Goal: Task Accomplishment & Management: Manage account settings

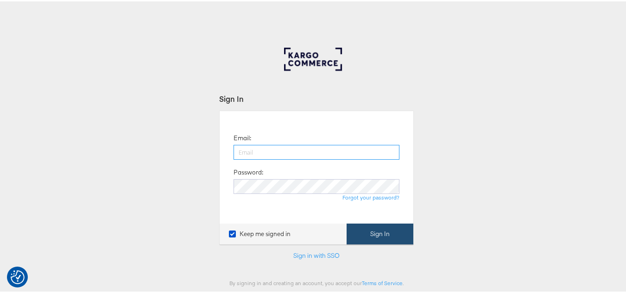
type input "aparna.doniparthi@kargo.com"
click at [383, 229] on button "Sign In" at bounding box center [379, 232] width 67 height 21
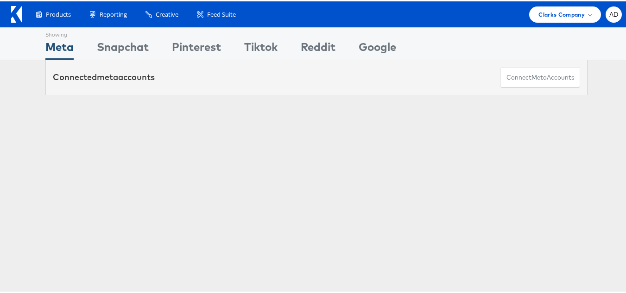
click at [134, 211] on link "Regional Marketing - US" at bounding box center [119, 212] width 59 height 7
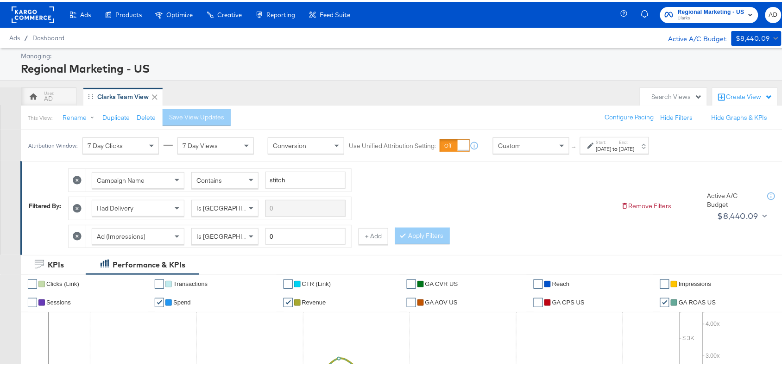
click at [634, 143] on div "Start: [DATE] to End: [DATE]" at bounding box center [615, 144] width 38 height 13
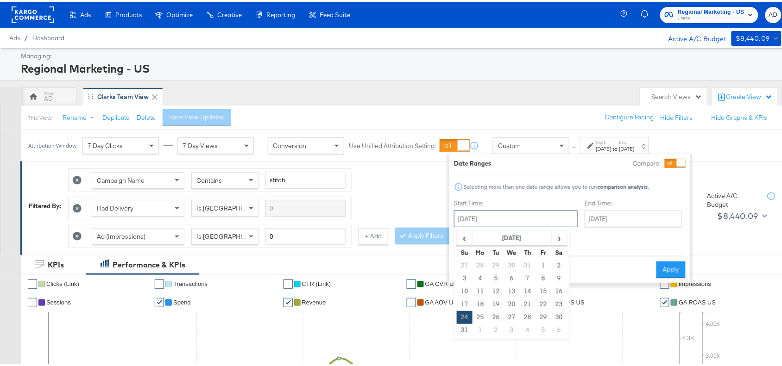
click at [529, 216] on input "[DATE]" at bounding box center [516, 217] width 124 height 17
click at [560, 241] on span "›" at bounding box center [559, 236] width 14 height 14
click at [541, 267] on td "5" at bounding box center [543, 264] width 16 height 13
type input "September 5th 2025"
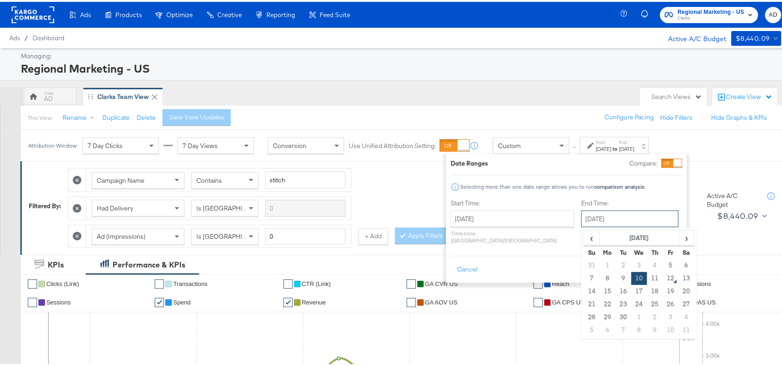
click at [603, 223] on input "[DATE]" at bounding box center [629, 217] width 97 height 17
click at [663, 255] on th "Fr" at bounding box center [671, 251] width 16 height 13
click at [663, 265] on td "5" at bounding box center [671, 264] width 16 height 13
type input "September 5th 2025"
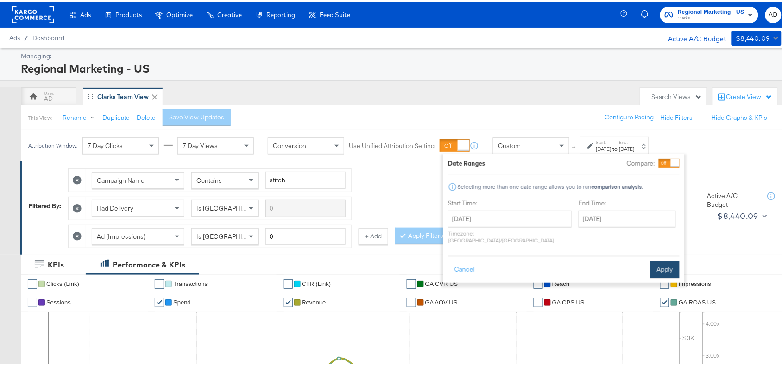
click at [663, 260] on button "Apply" at bounding box center [664, 268] width 29 height 17
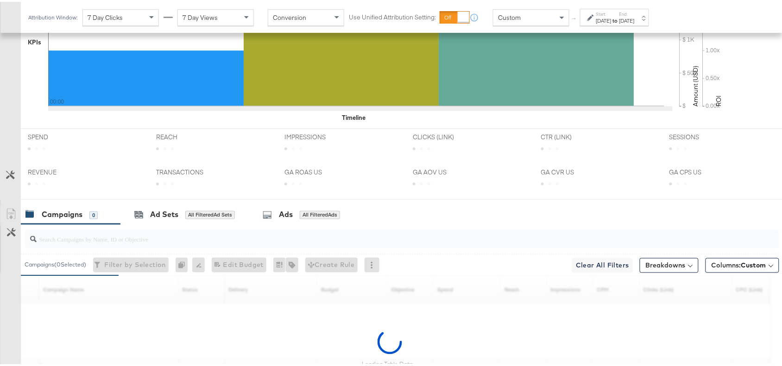
scroll to position [435, 0]
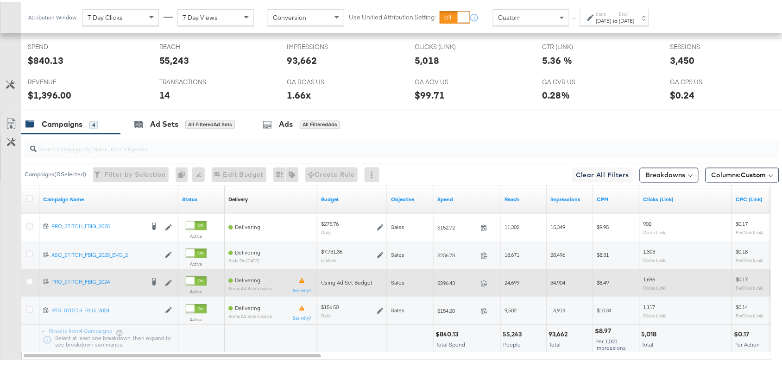
click at [479, 287] on span at bounding box center [487, 283] width 20 height 7
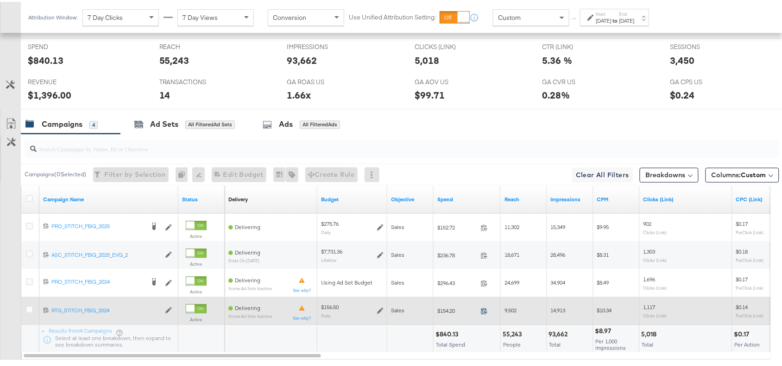
click at [485, 313] on icon at bounding box center [484, 310] width 6 height 6
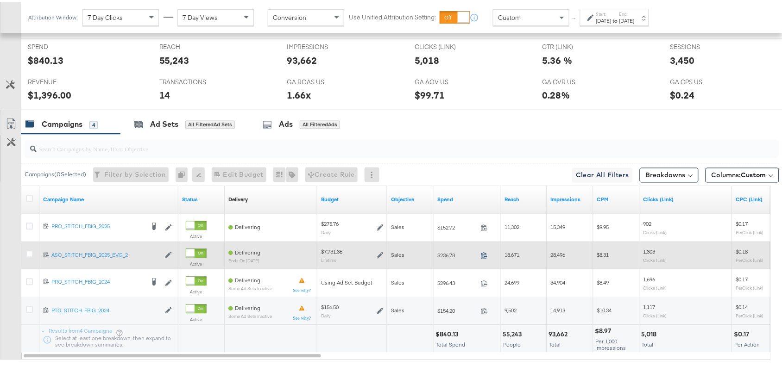
click at [483, 254] on icon at bounding box center [484, 254] width 7 height 7
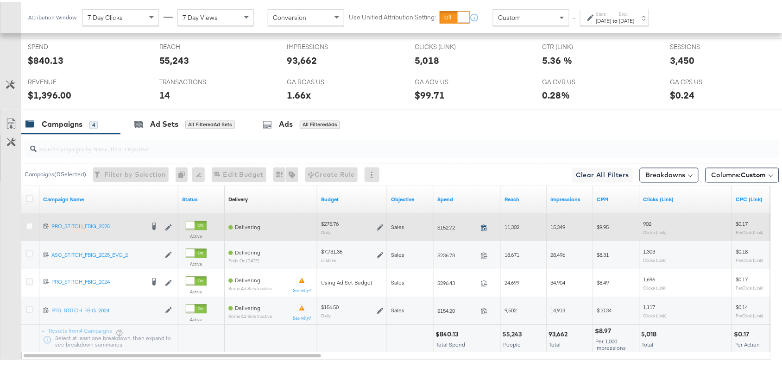
click at [485, 229] on icon at bounding box center [484, 226] width 7 height 7
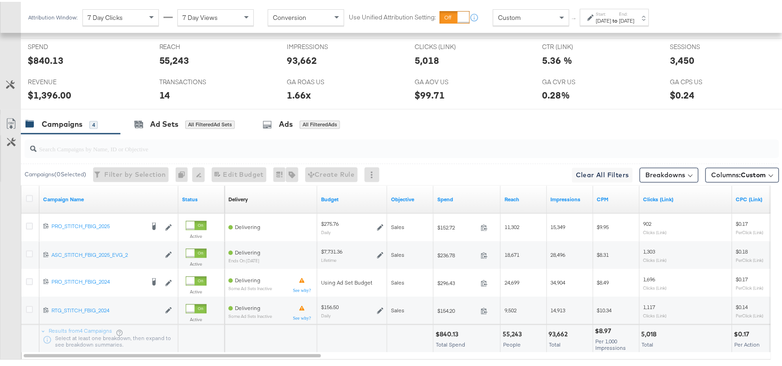
click at [635, 17] on div "[DATE]" at bounding box center [626, 18] width 15 height 7
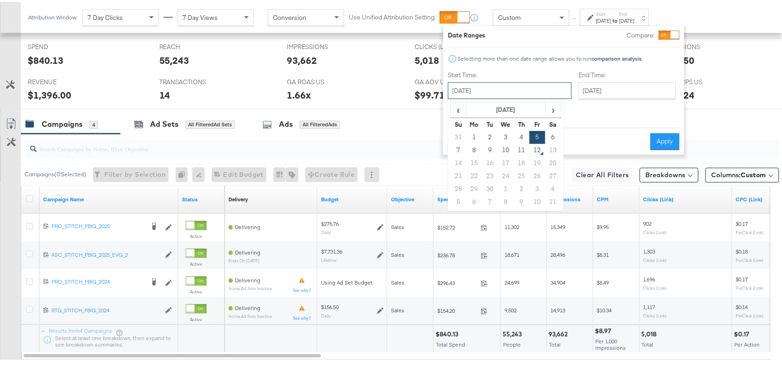
click at [487, 85] on input "[DATE]" at bounding box center [510, 89] width 124 height 17
click at [475, 150] on td "8" at bounding box center [474, 148] width 16 height 13
type input "[DATE]"
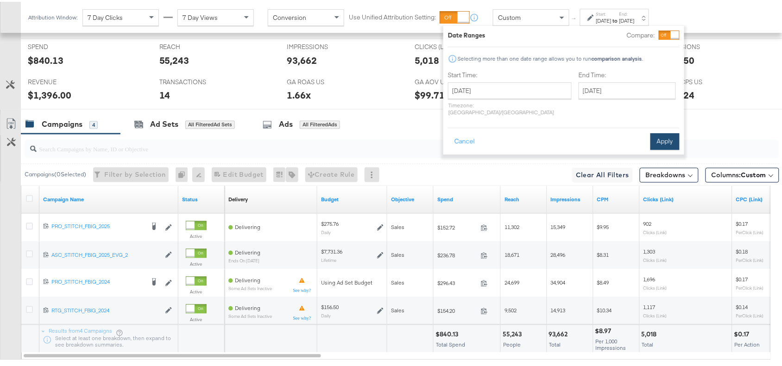
click at [662, 137] on button "Apply" at bounding box center [664, 140] width 29 height 17
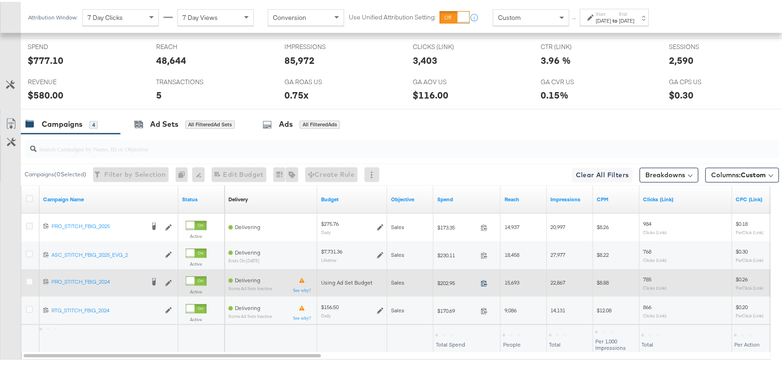
click at [485, 285] on icon at bounding box center [484, 281] width 7 height 7
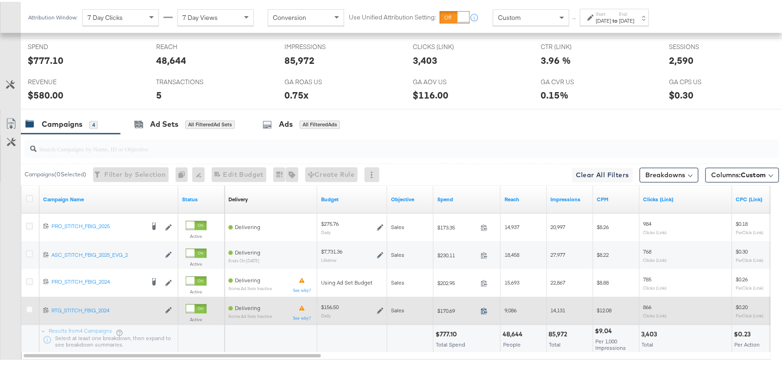
click at [485, 310] on icon at bounding box center [484, 309] width 7 height 7
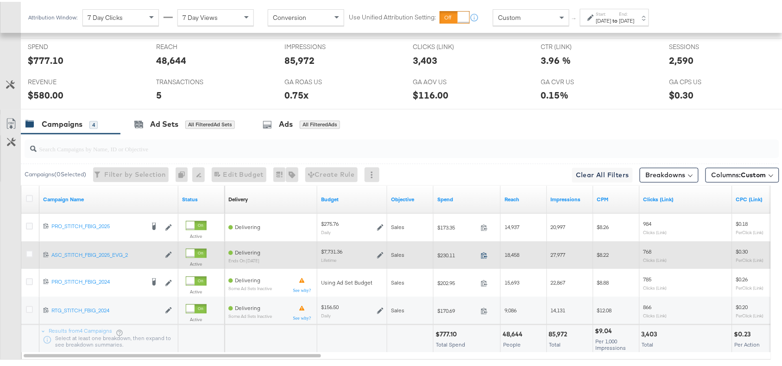
click at [483, 258] on icon at bounding box center [484, 254] width 7 height 7
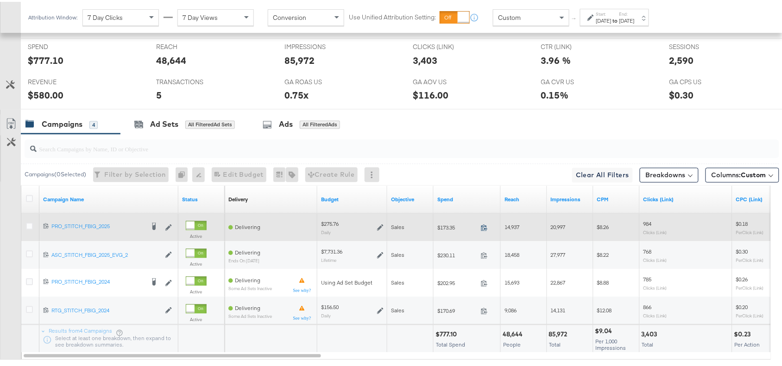
click at [483, 230] on icon at bounding box center [484, 226] width 7 height 7
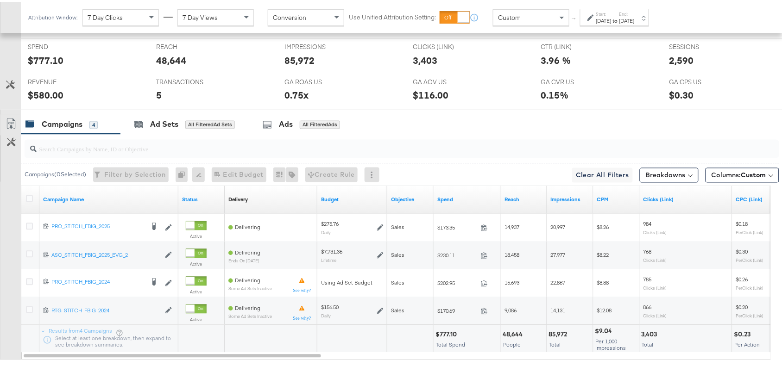
click at [619, 18] on strong "to" at bounding box center [615, 18] width 8 height 7
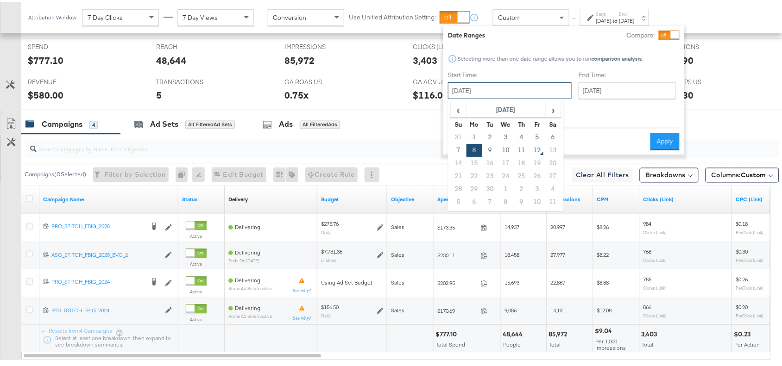
click at [483, 91] on input "[DATE]" at bounding box center [510, 89] width 124 height 17
click at [490, 152] on td "9" at bounding box center [490, 148] width 16 height 13
type input "[DATE]"
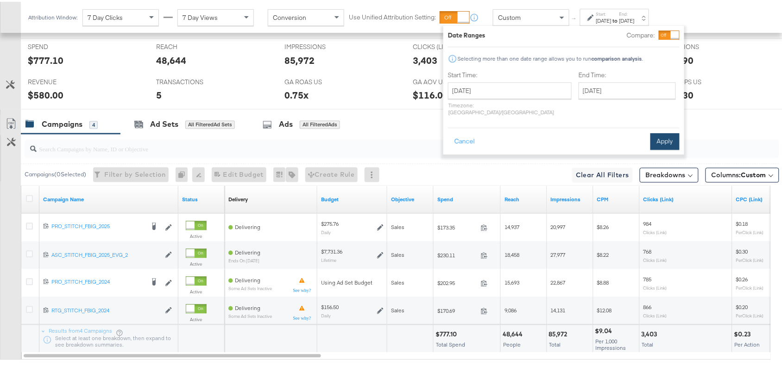
click at [663, 132] on button "Apply" at bounding box center [664, 140] width 29 height 17
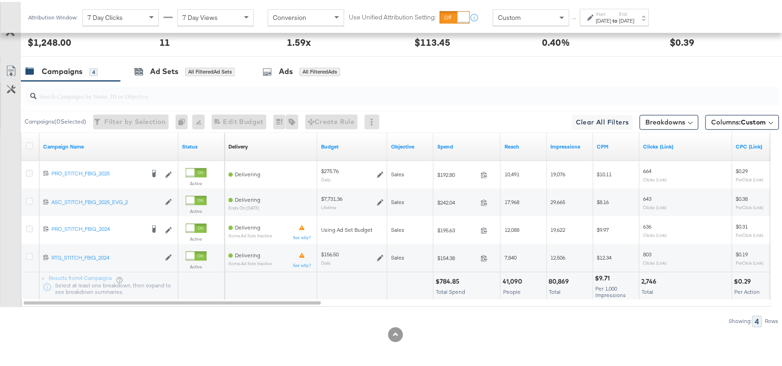
scroll to position [491, 0]
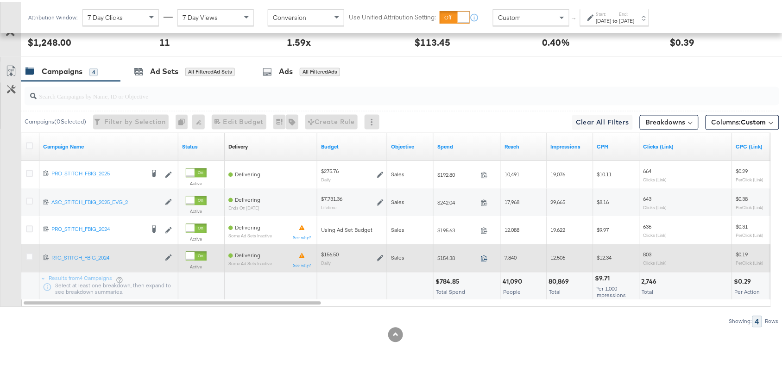
click at [483, 255] on icon at bounding box center [484, 257] width 6 height 6
click at [481, 255] on icon at bounding box center [484, 256] width 7 height 7
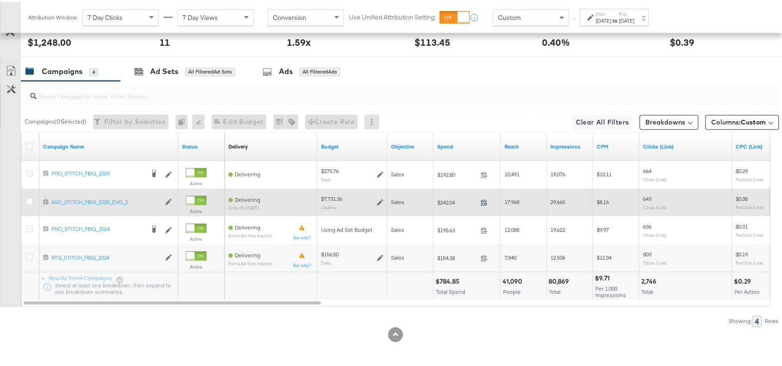
click at [485, 201] on icon at bounding box center [484, 201] width 7 height 7
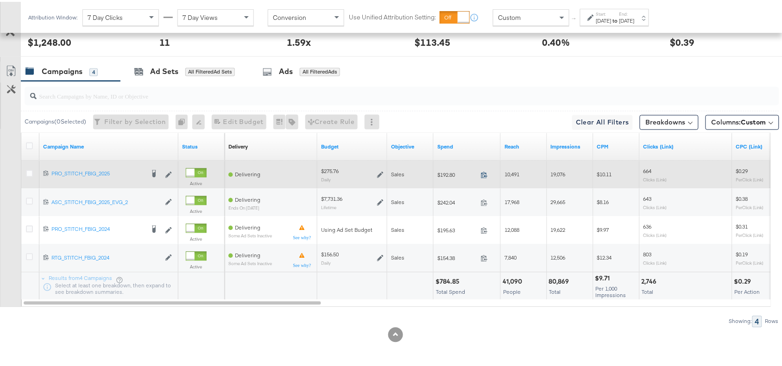
click at [485, 175] on icon at bounding box center [484, 173] width 6 height 6
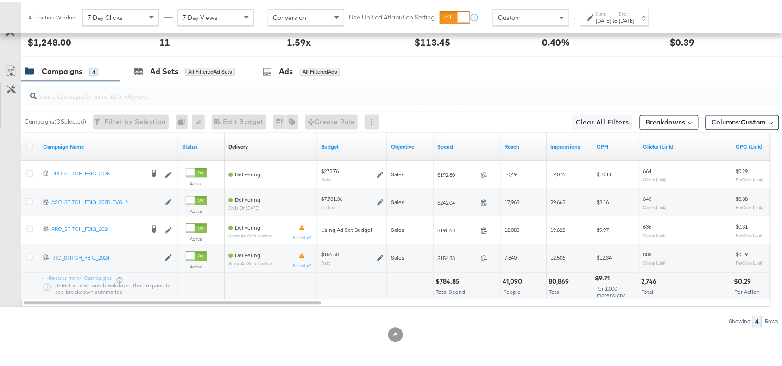
click at [608, 19] on div "[DATE]" at bounding box center [603, 18] width 15 height 7
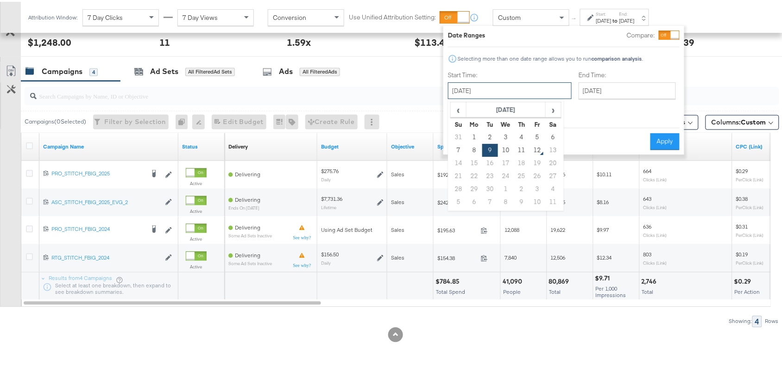
click at [502, 86] on input "[DATE]" at bounding box center [510, 89] width 124 height 17
click at [504, 149] on td "10" at bounding box center [506, 148] width 16 height 13
type input "[DATE]"
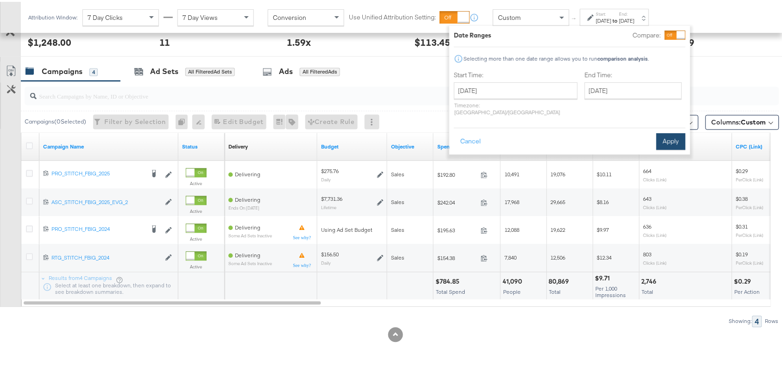
click at [670, 132] on button "Apply" at bounding box center [670, 140] width 29 height 17
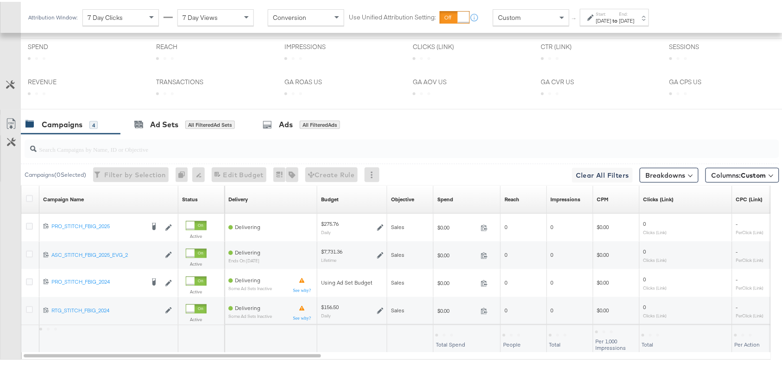
scroll to position [401, 0]
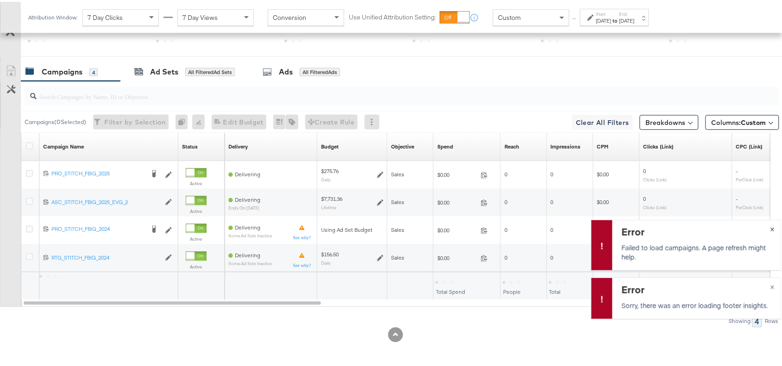
click at [768, 224] on button "×" at bounding box center [772, 227] width 17 height 17
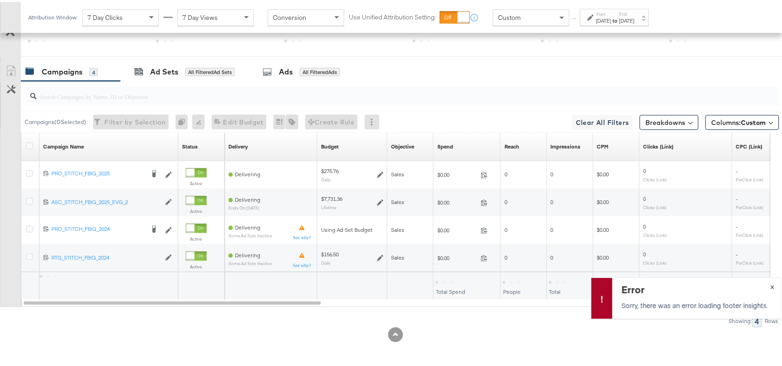
click at [770, 289] on span "×" at bounding box center [772, 284] width 4 height 11
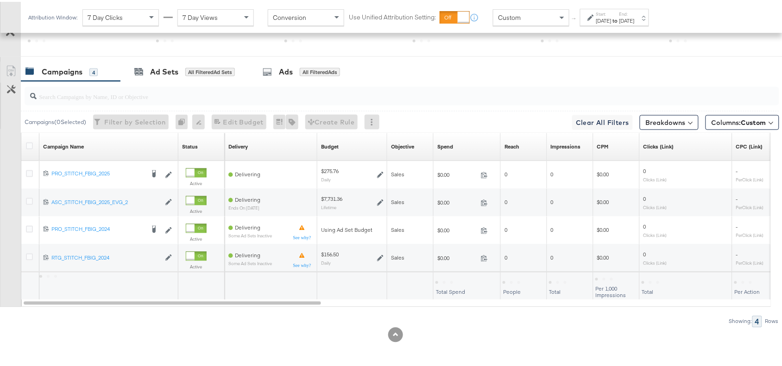
click at [635, 19] on div "[DATE]" at bounding box center [626, 18] width 15 height 7
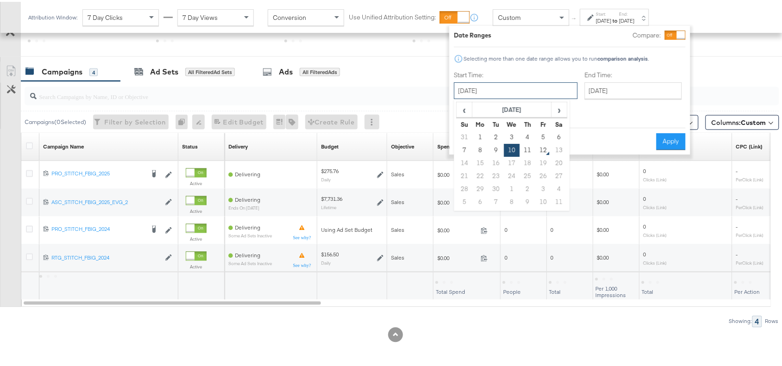
click at [520, 86] on input "[DATE]" at bounding box center [516, 89] width 124 height 17
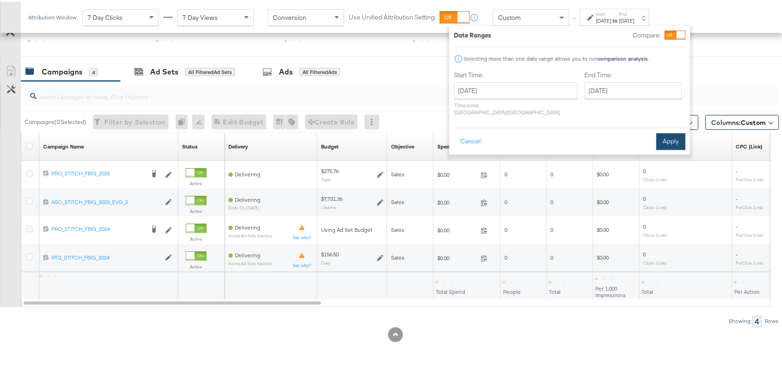
click at [663, 132] on button "Apply" at bounding box center [670, 140] width 29 height 17
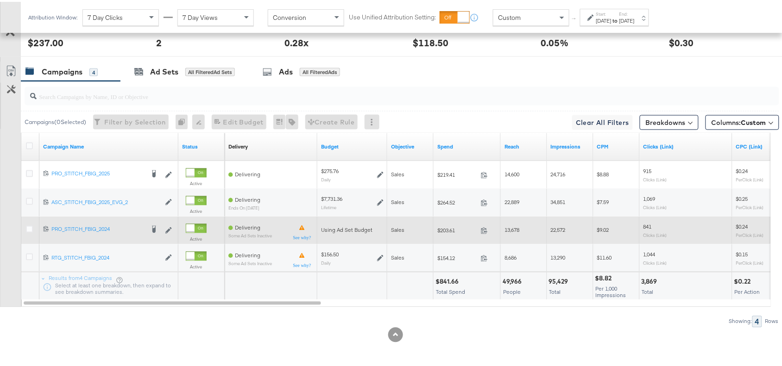
scroll to position [491, 0]
click at [488, 232] on span at bounding box center [487, 230] width 20 height 7
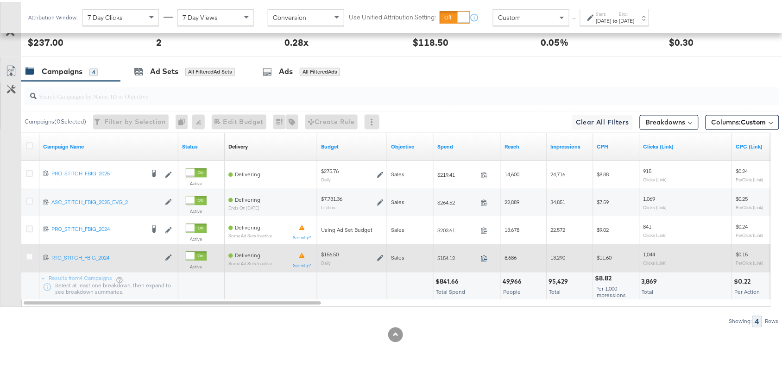
click at [485, 258] on icon at bounding box center [484, 257] width 6 height 6
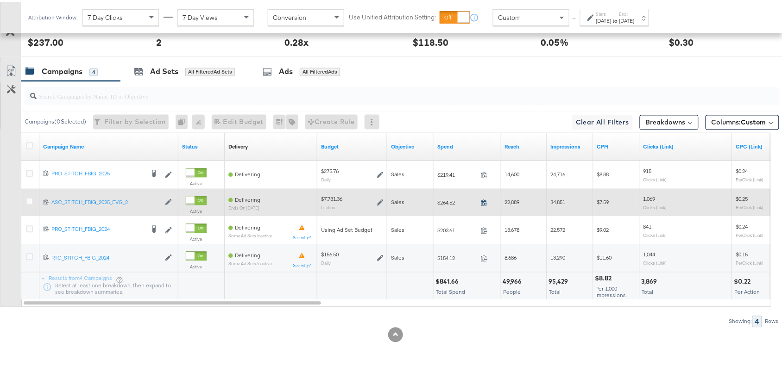
click at [483, 200] on icon at bounding box center [484, 201] width 7 height 7
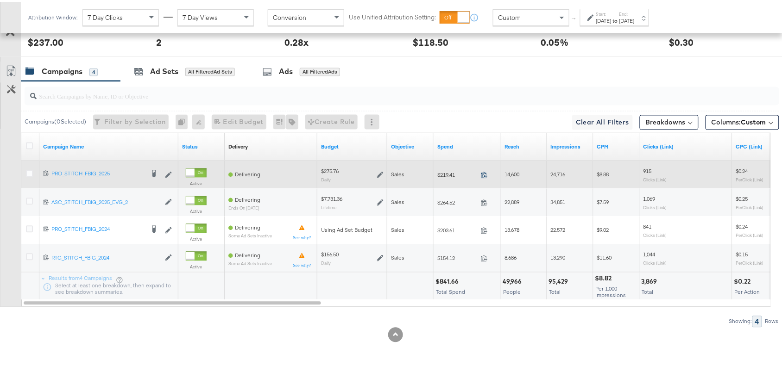
click at [484, 176] on icon at bounding box center [484, 173] width 7 height 7
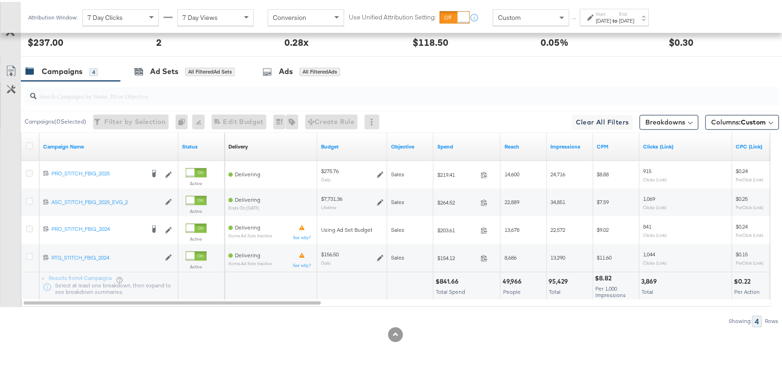
click at [611, 13] on label "Start:" at bounding box center [603, 12] width 15 height 6
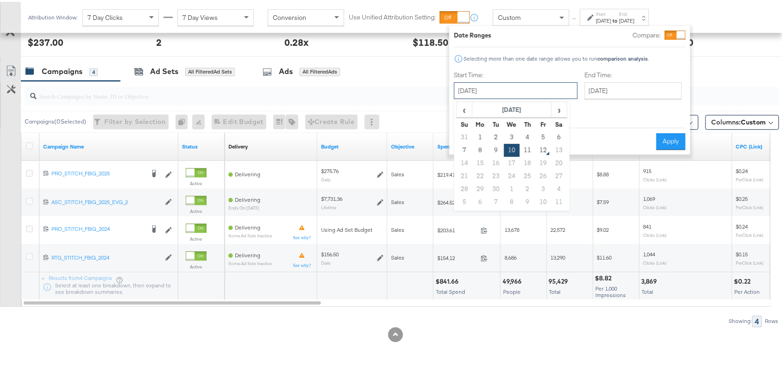
click at [499, 91] on input "[DATE]" at bounding box center [516, 89] width 124 height 17
click at [527, 150] on td "11" at bounding box center [528, 148] width 16 height 13
type input "[DATE]"
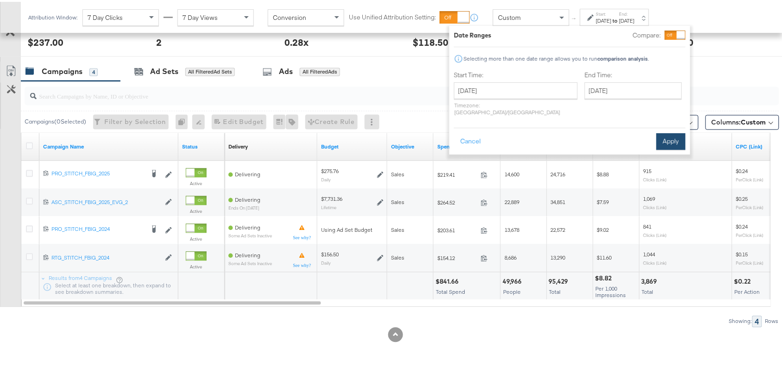
click at [675, 132] on button "Apply" at bounding box center [670, 140] width 29 height 17
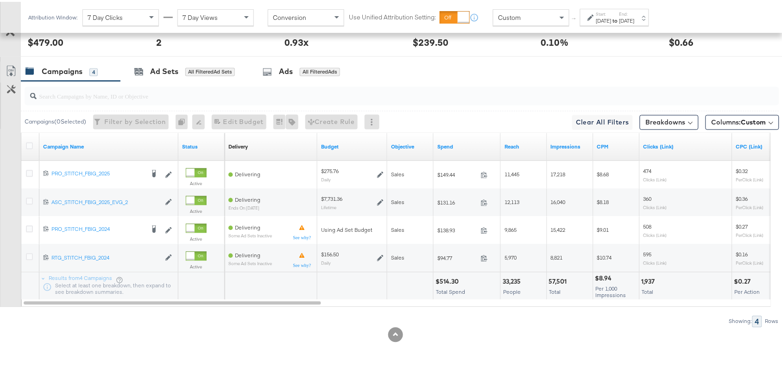
click at [611, 20] on div "[DATE]" at bounding box center [603, 18] width 15 height 7
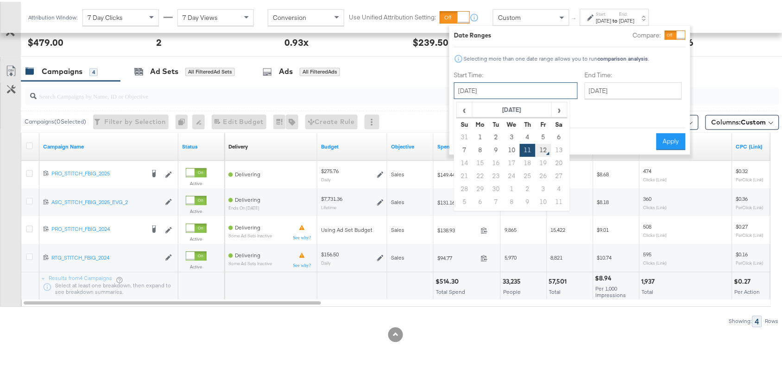
drag, startPoint x: 499, startPoint y: 92, endPoint x: 543, endPoint y: 152, distance: 74.6
click at [543, 97] on div "September 11th 2025 ‹ September 2025 › Su Mo Tu We Th Fr Sa 31 1 2 3 4 5 6 7 8 …" at bounding box center [516, 89] width 124 height 17
click at [543, 152] on td "12" at bounding box center [543, 148] width 16 height 13
type input "September 12th 2025"
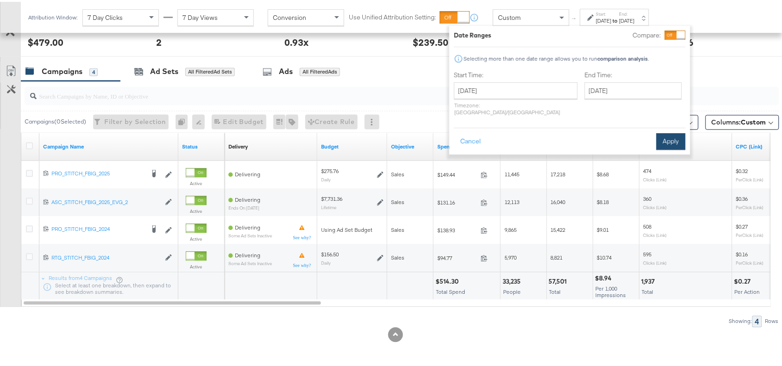
click at [668, 132] on button "Apply" at bounding box center [670, 140] width 29 height 17
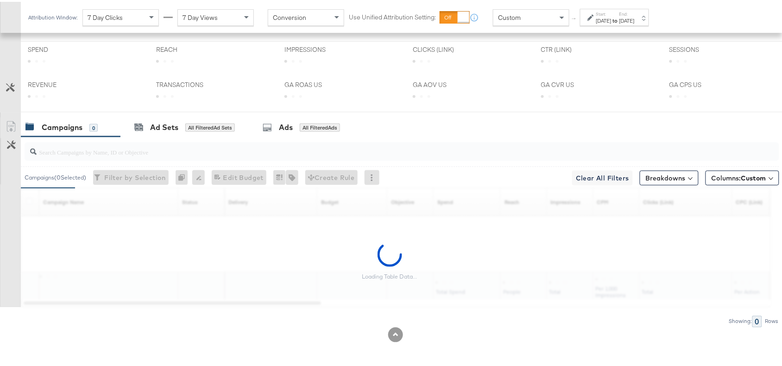
scroll to position [435, 0]
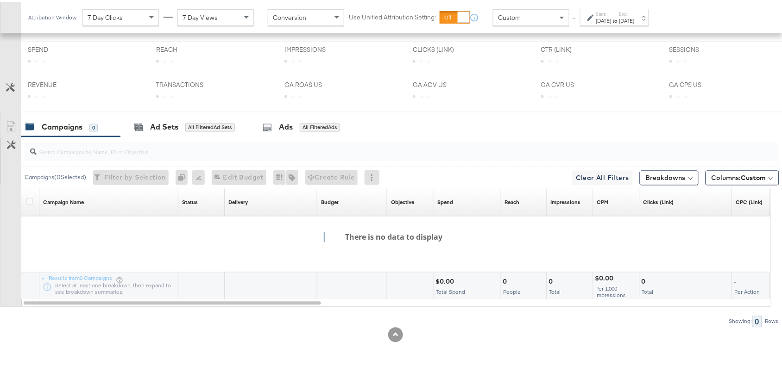
click at [619, 19] on strong "to" at bounding box center [615, 18] width 8 height 7
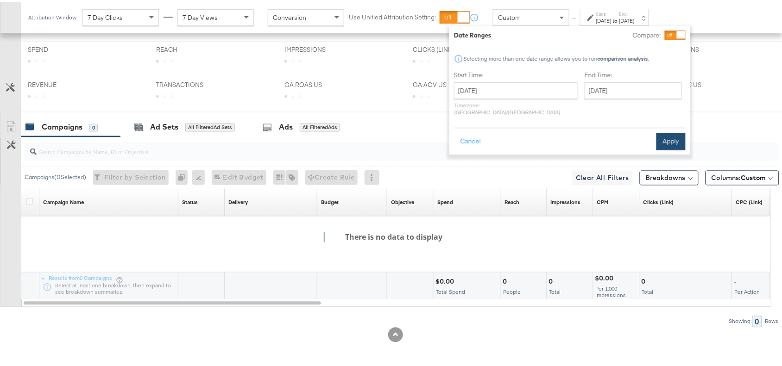
click at [661, 132] on button "Apply" at bounding box center [670, 140] width 29 height 17
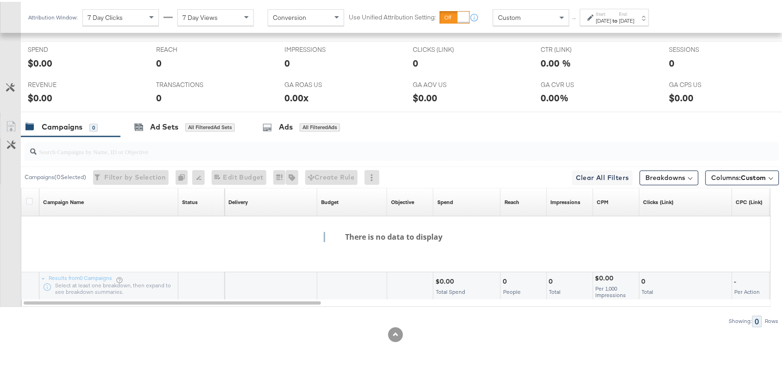
scroll to position [0, 0]
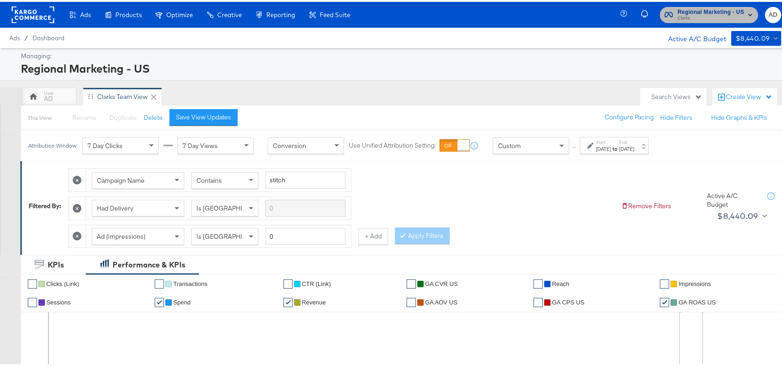
click at [708, 11] on span "Regional Marketing - US" at bounding box center [711, 11] width 67 height 10
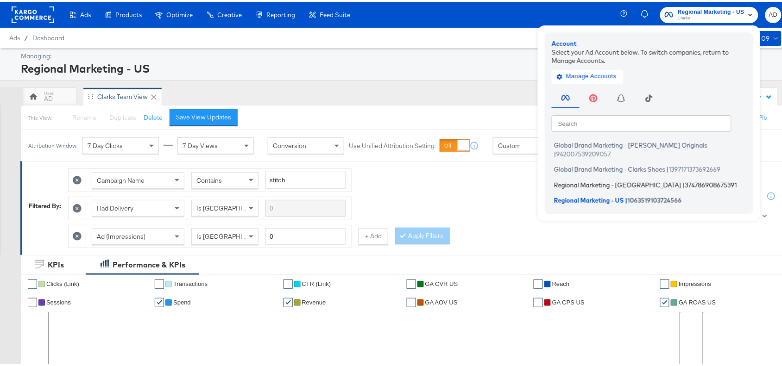
click at [578, 179] on span "Regional Marketing - CA" at bounding box center [617, 182] width 127 height 7
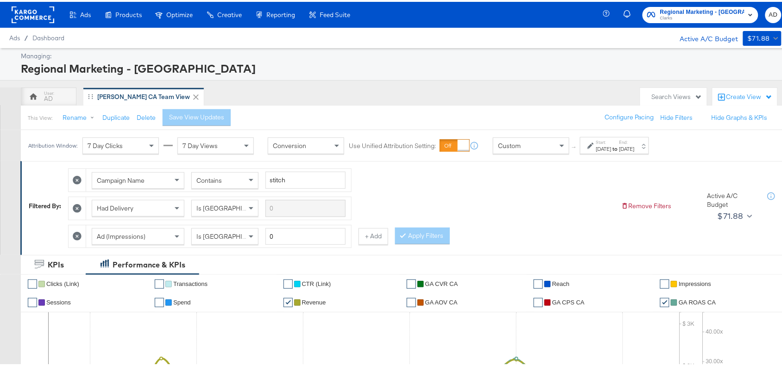
click at [619, 148] on strong "to" at bounding box center [615, 147] width 8 height 7
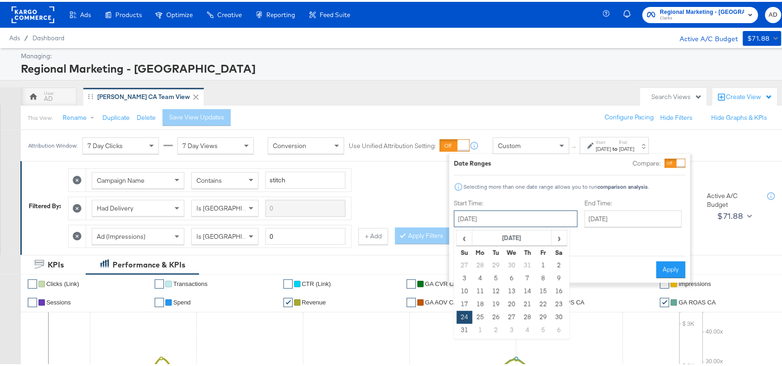
click at [504, 212] on input "[DATE]" at bounding box center [516, 217] width 124 height 17
click at [561, 237] on span "›" at bounding box center [559, 236] width 14 height 14
click at [514, 265] on td "3" at bounding box center [512, 264] width 16 height 13
type input "September 3rd 2025"
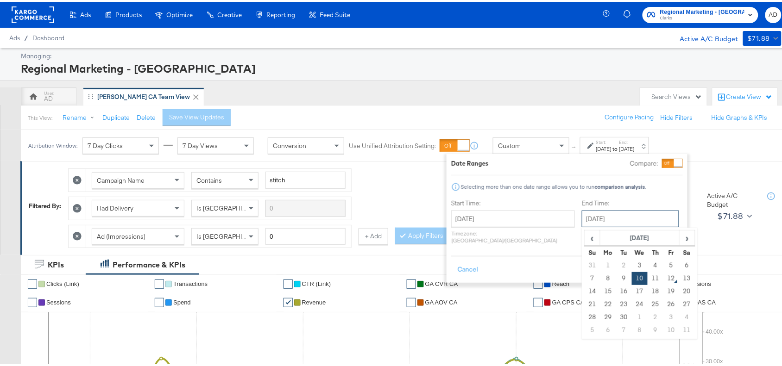
click at [613, 212] on input "September 10th 2025" at bounding box center [630, 217] width 97 height 17
click at [632, 261] on td "3" at bounding box center [640, 264] width 16 height 13
type input "September 3rd 2025"
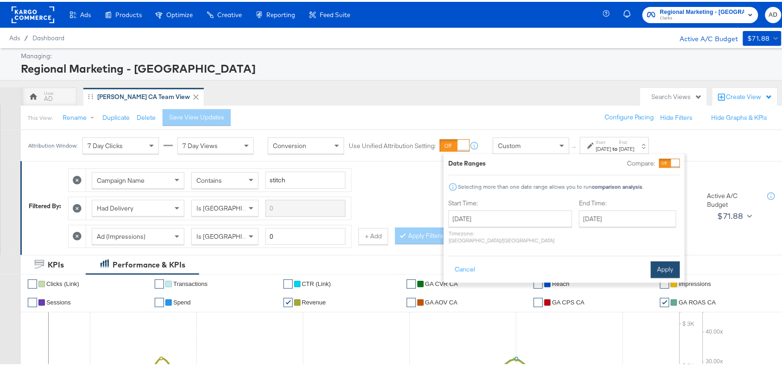
click at [678, 260] on button "Apply" at bounding box center [665, 268] width 29 height 17
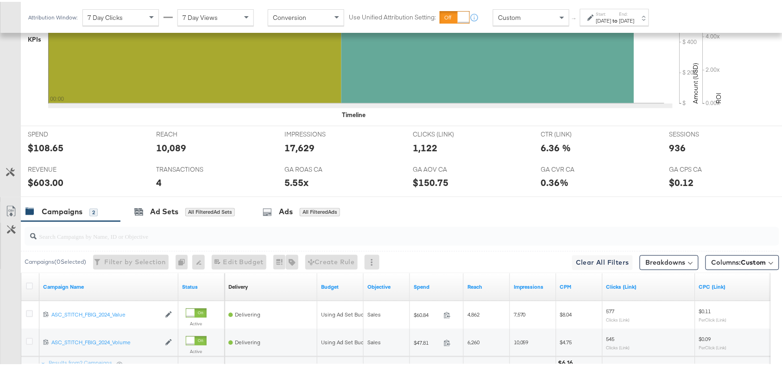
scroll to position [435, 0]
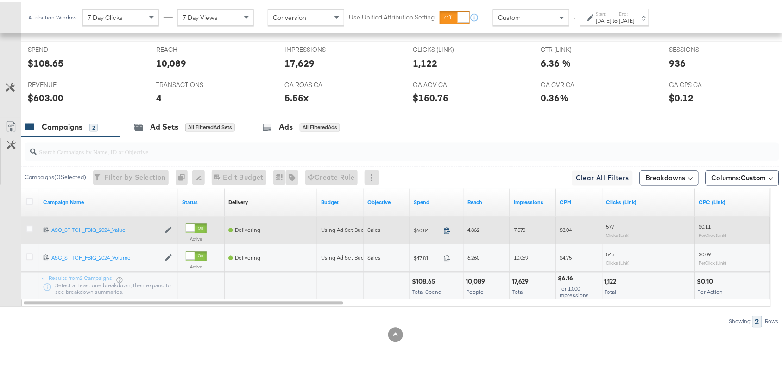
click at [446, 228] on icon at bounding box center [447, 229] width 7 height 7
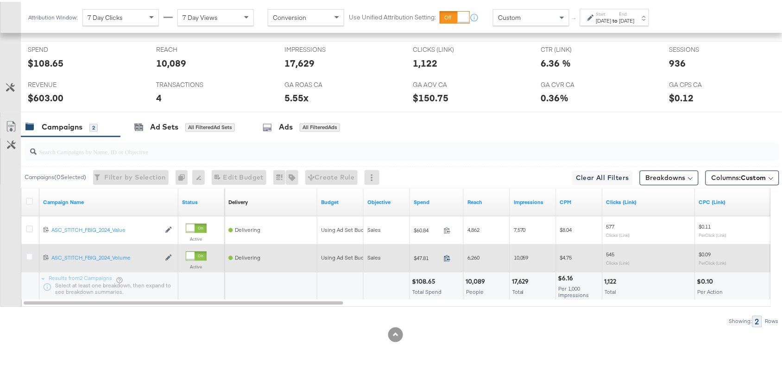
click at [446, 256] on icon at bounding box center [447, 256] width 7 height 7
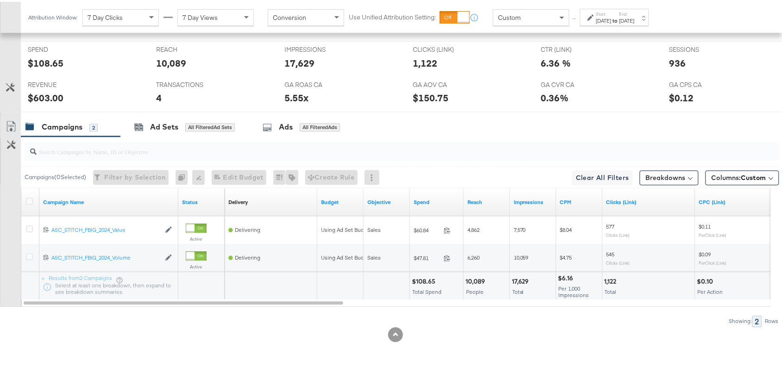
click at [626, 24] on div "Attribution Window: 7 Day Clicks 7 Day Views Conversion Use Unified Attribution…" at bounding box center [341, 15] width 640 height 31
click at [635, 14] on label "End:" at bounding box center [626, 12] width 15 height 6
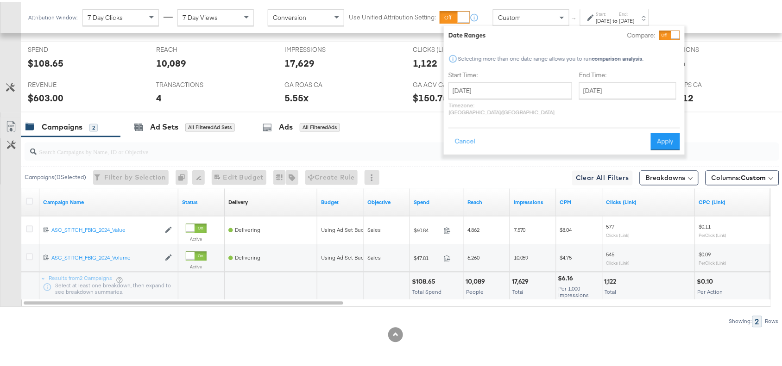
click at [475, 98] on div "September 3rd 2025 ‹ September 2025 › Su Mo Tu We Th Fr Sa 31 1 2 3 4 5 6 7 8 9…" at bounding box center [510, 97] width 124 height 33
click at [495, 91] on input "[DATE]" at bounding box center [510, 89] width 124 height 17
click at [526, 138] on td "4" at bounding box center [522, 135] width 16 height 13
type input "[DATE]"
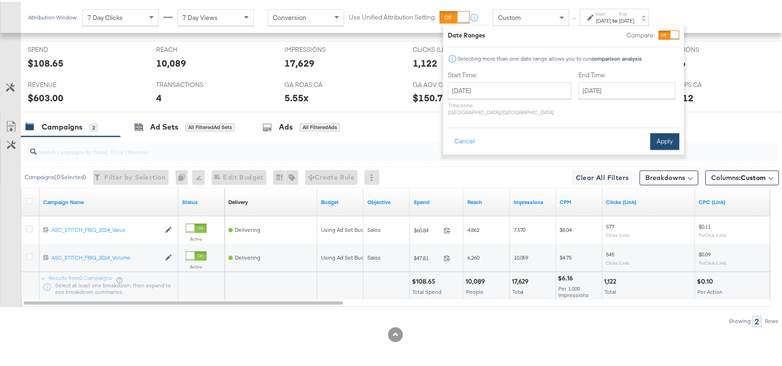
click at [661, 132] on button "Apply" at bounding box center [664, 140] width 29 height 17
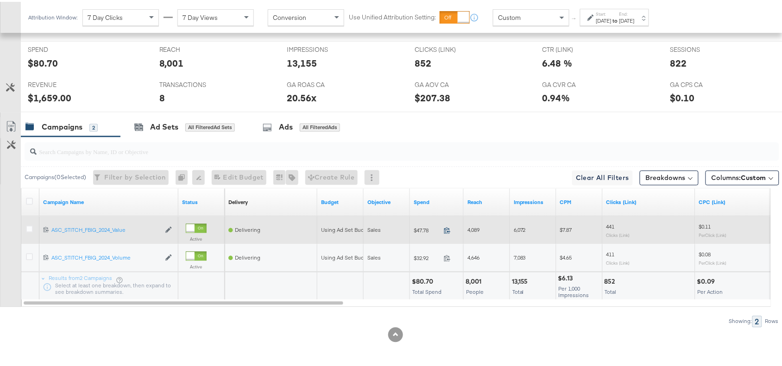
click at [447, 231] on icon at bounding box center [447, 229] width 7 height 7
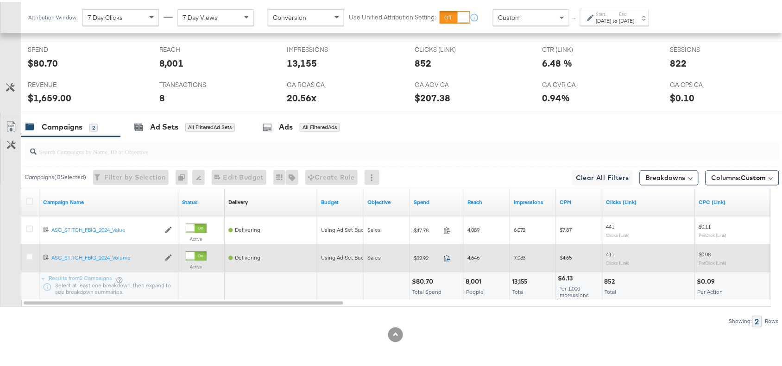
click at [446, 257] on icon at bounding box center [447, 256] width 7 height 7
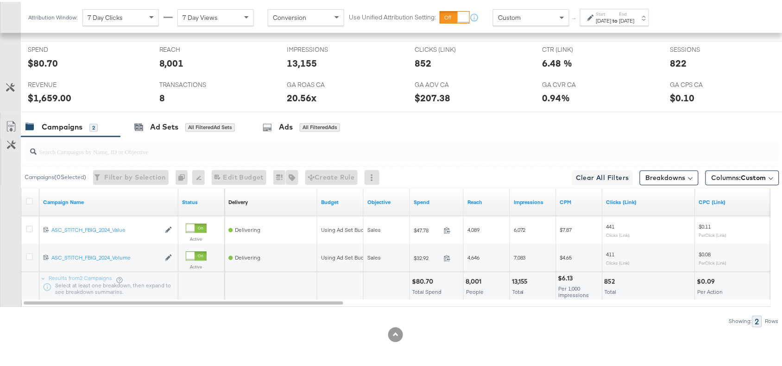
click at [611, 9] on label "Start:" at bounding box center [603, 12] width 15 height 6
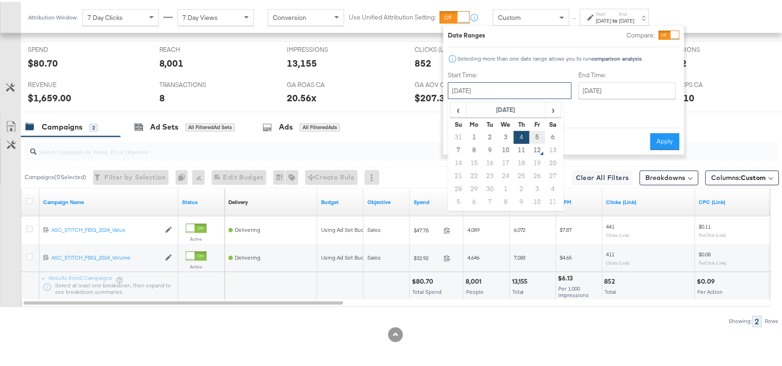
drag, startPoint x: 497, startPoint y: 87, endPoint x: 533, endPoint y: 132, distance: 57.4
click at [533, 97] on div "September 4th 2025 ‹ September 2025 › Su Mo Tu We Th Fr Sa 31 1 2 3 4 5 6 7 8 9…" at bounding box center [510, 89] width 124 height 17
click at [533, 132] on td "5" at bounding box center [537, 135] width 16 height 13
type input "[DATE]"
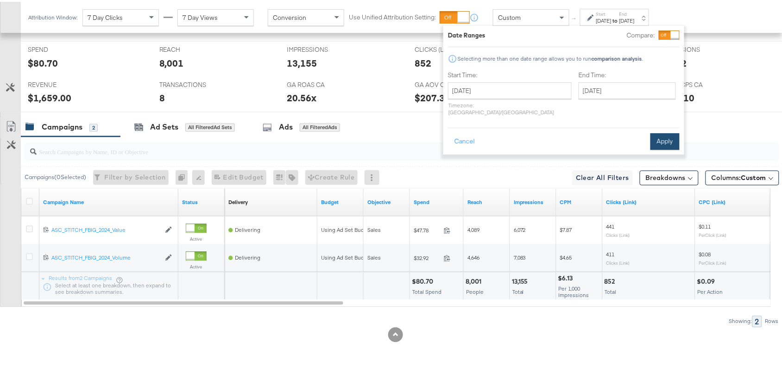
click at [661, 132] on button "Apply" at bounding box center [664, 140] width 29 height 17
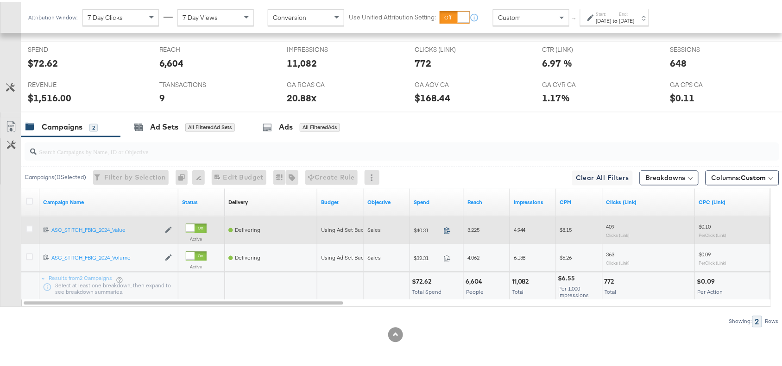
click at [446, 230] on icon at bounding box center [447, 229] width 7 height 7
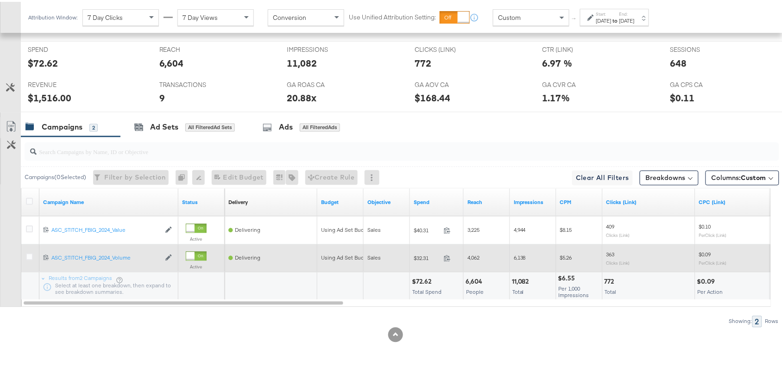
click at [447, 260] on span at bounding box center [450, 258] width 20 height 7
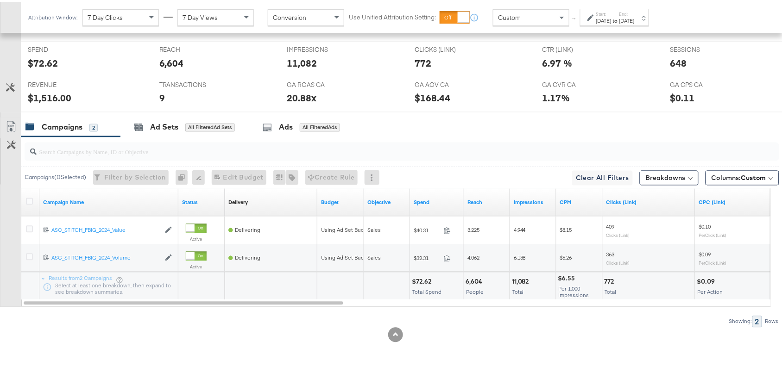
click at [611, 13] on label "Start:" at bounding box center [603, 12] width 15 height 6
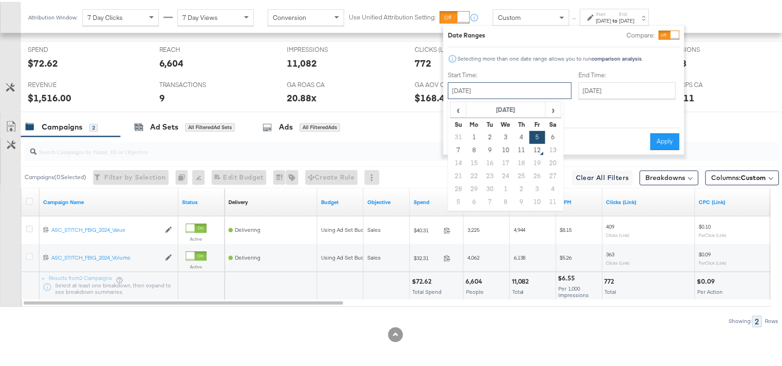
click at [483, 87] on input "[DATE]" at bounding box center [510, 89] width 124 height 17
click at [474, 153] on td "8" at bounding box center [474, 148] width 16 height 13
type input "[DATE]"
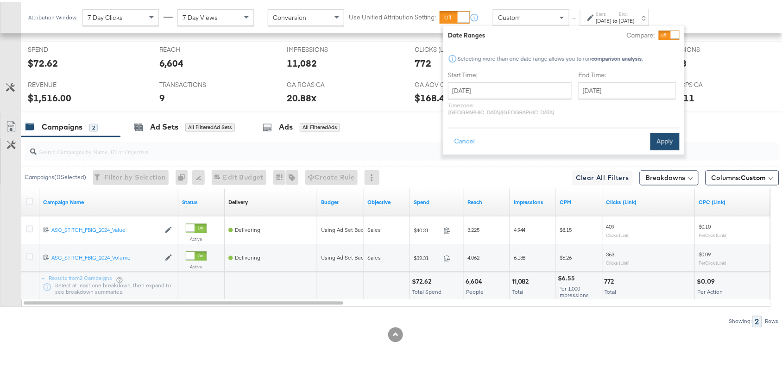
click at [655, 132] on button "Apply" at bounding box center [664, 140] width 29 height 17
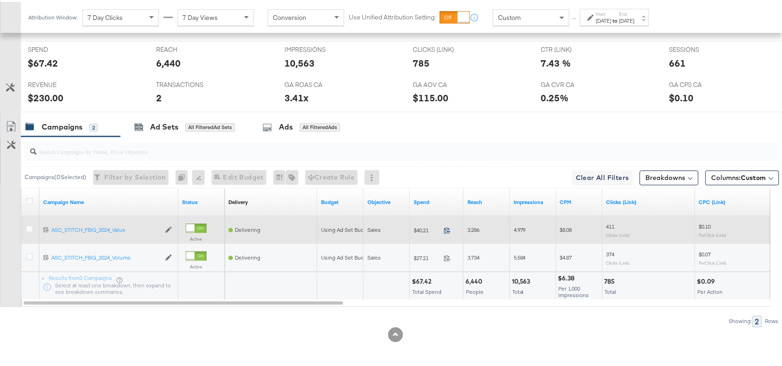
click at [448, 228] on icon at bounding box center [447, 229] width 7 height 7
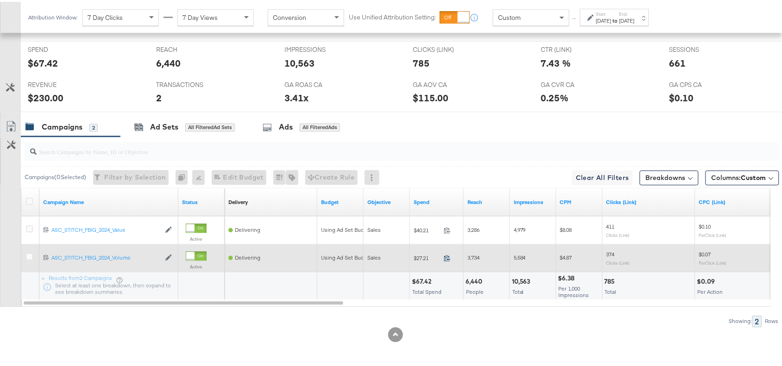
click at [444, 257] on icon at bounding box center [447, 256] width 7 height 7
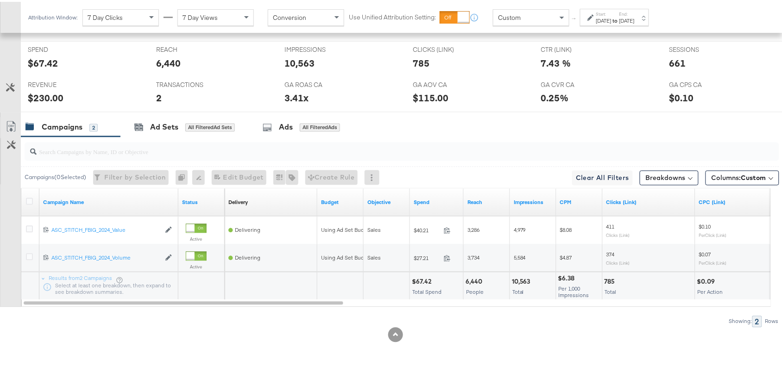
click at [631, 13] on div "Start: Sep 8th 2025 to End: Sep 8th 2025" at bounding box center [615, 15] width 38 height 13
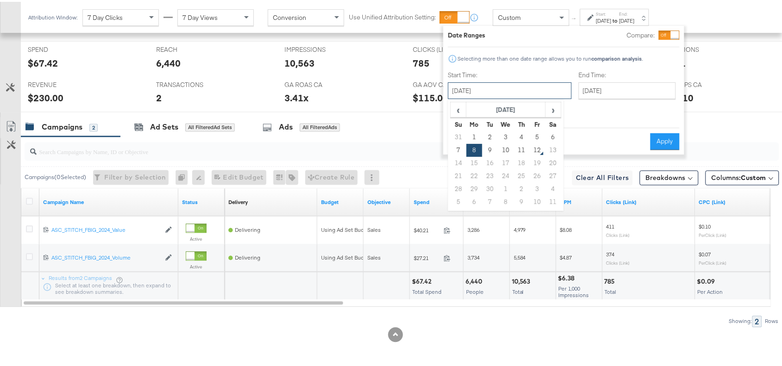
click at [501, 89] on input "[DATE]" at bounding box center [510, 89] width 124 height 17
click at [489, 146] on td "9" at bounding box center [490, 148] width 16 height 13
type input "[DATE]"
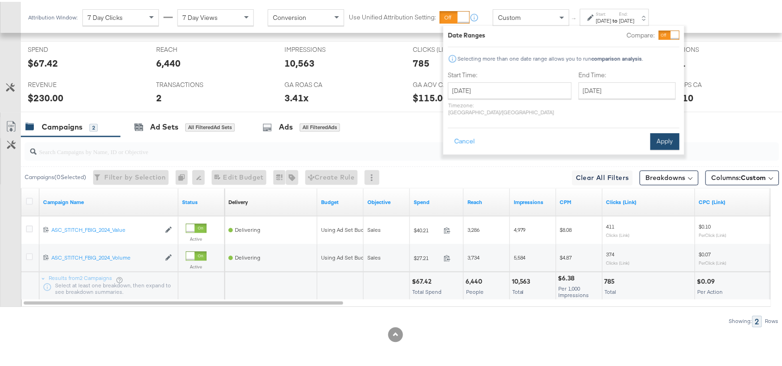
click at [666, 132] on button "Apply" at bounding box center [664, 140] width 29 height 17
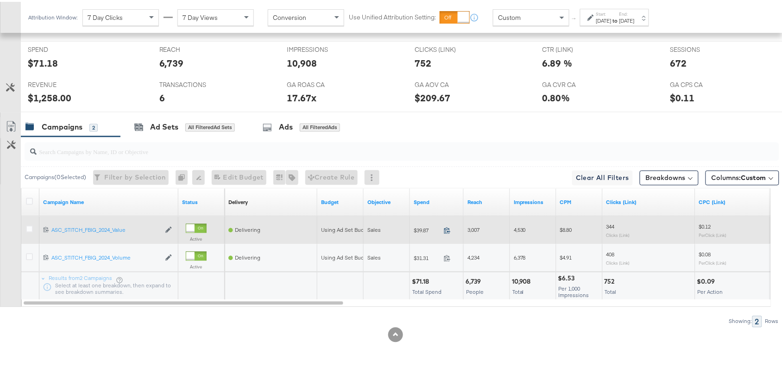
click at [450, 228] on icon at bounding box center [447, 229] width 7 height 7
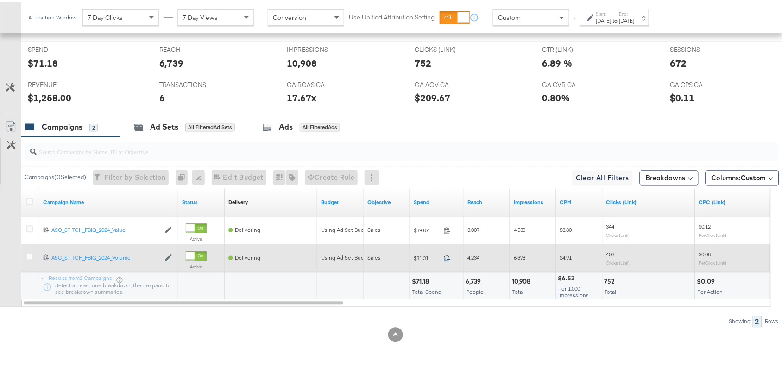
click at [446, 255] on icon at bounding box center [447, 256] width 7 height 7
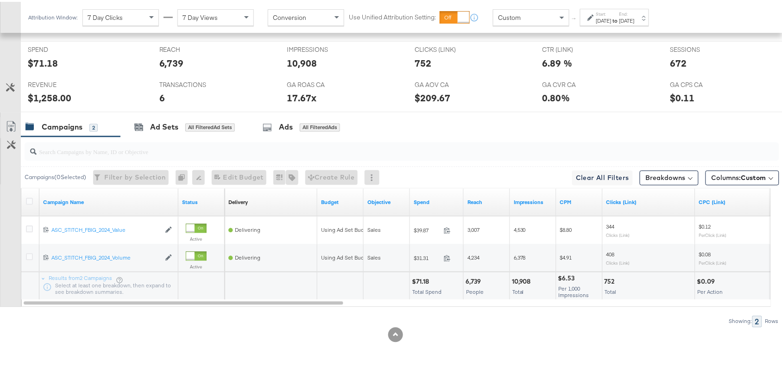
click at [635, 11] on label "End:" at bounding box center [626, 12] width 15 height 6
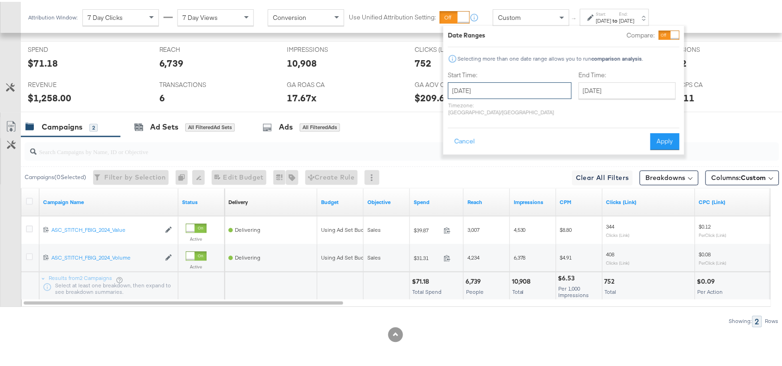
click at [501, 89] on input "[DATE]" at bounding box center [510, 89] width 124 height 17
click at [504, 149] on td "10" at bounding box center [506, 148] width 16 height 13
type input "[DATE]"
click at [673, 134] on button "Apply" at bounding box center [670, 140] width 29 height 17
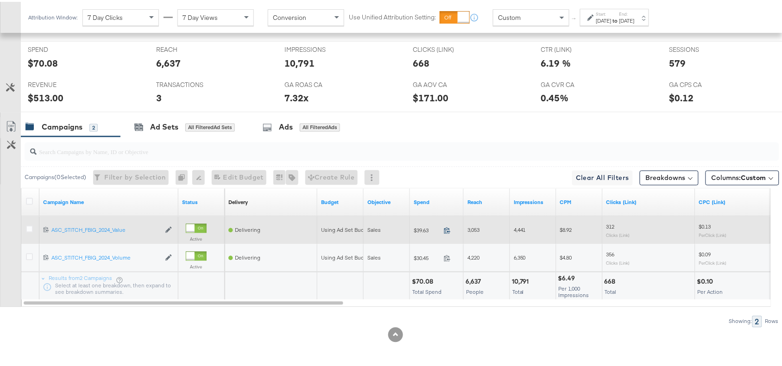
click at [448, 227] on icon at bounding box center [447, 229] width 7 height 7
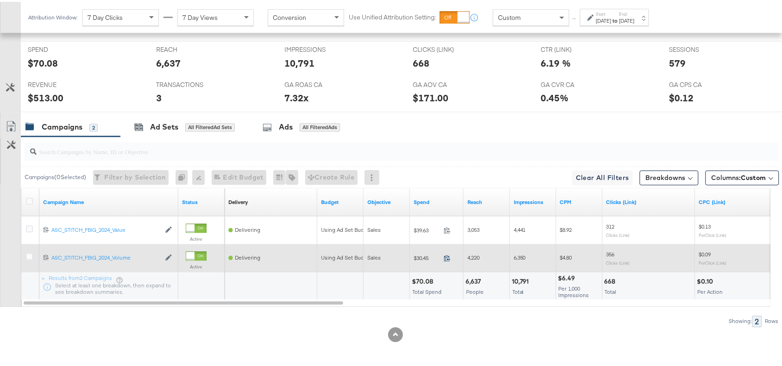
click at [447, 256] on icon at bounding box center [447, 256] width 7 height 7
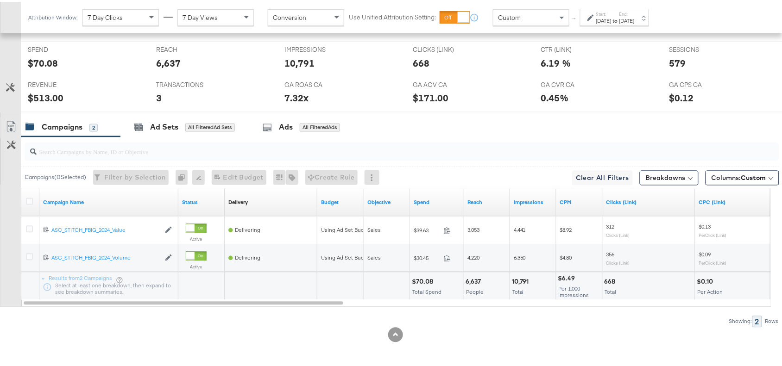
click at [619, 21] on strong "to" at bounding box center [615, 18] width 8 height 7
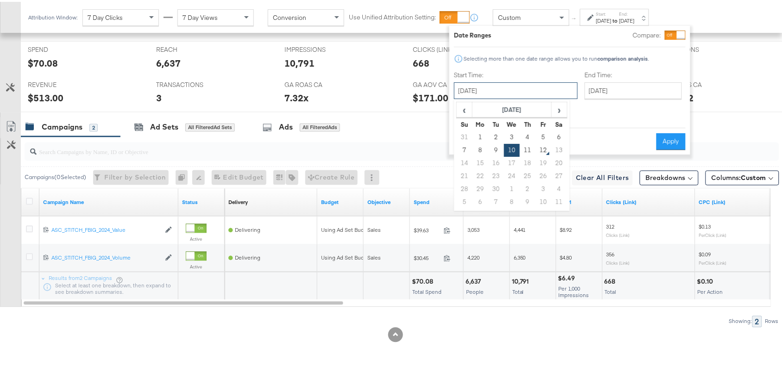
click at [502, 90] on input "[DATE]" at bounding box center [516, 89] width 124 height 17
click at [543, 147] on td "12" at bounding box center [543, 148] width 16 height 13
type input "September 12th 2025"
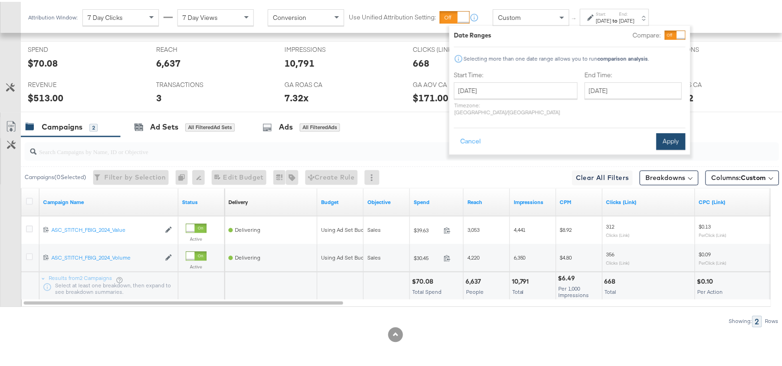
click at [679, 137] on button "Apply" at bounding box center [670, 140] width 29 height 17
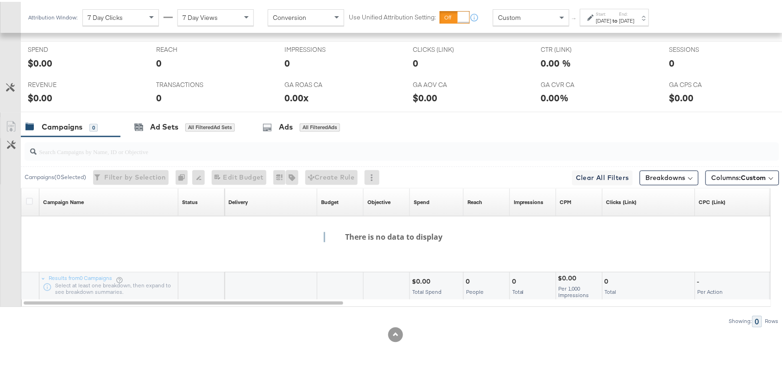
scroll to position [0, 0]
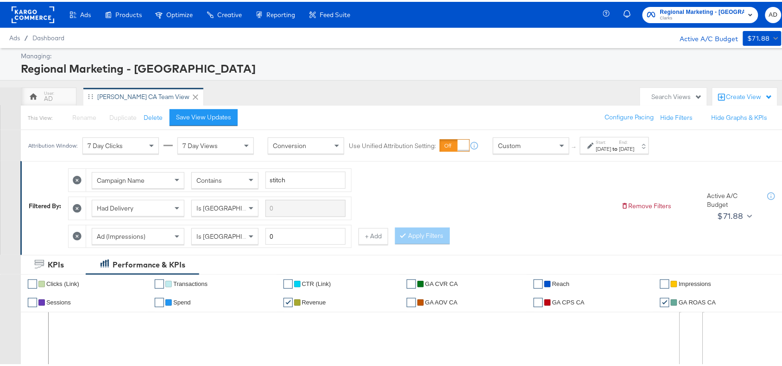
click at [619, 148] on strong "to" at bounding box center [615, 147] width 8 height 7
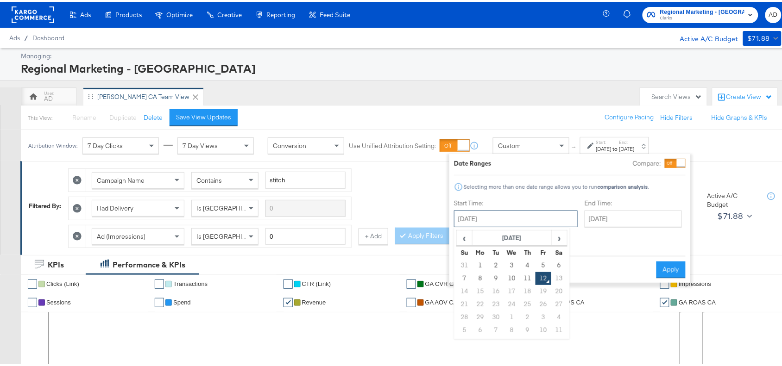
click at [504, 220] on input "September 12th 2025" at bounding box center [516, 217] width 124 height 17
click at [527, 282] on td "11" at bounding box center [528, 277] width 16 height 13
type input "[DATE]"
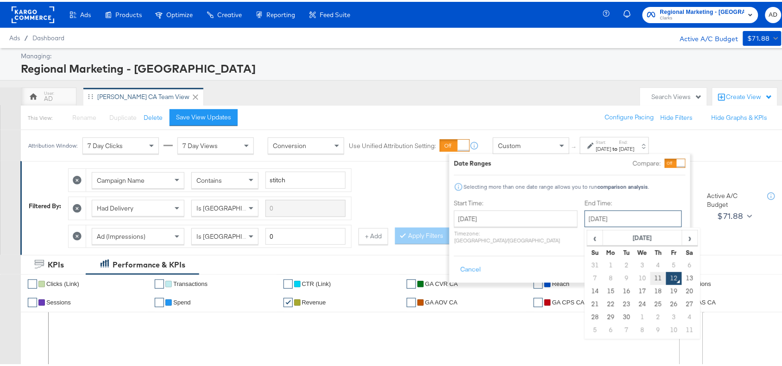
drag, startPoint x: 611, startPoint y: 219, endPoint x: 631, endPoint y: 279, distance: 62.8
click at [631, 226] on div "September 12th 2025 ‹ September 2025 › Su Mo Tu We Th Fr Sa 31 1 2 3 4 5 6 7 8 …" at bounding box center [633, 217] width 97 height 17
click at [650, 279] on td "11" at bounding box center [658, 277] width 16 height 13
type input "[DATE]"
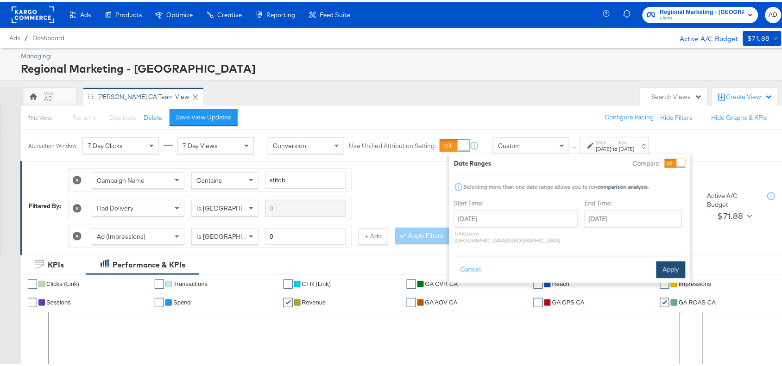
click at [677, 260] on button "Apply" at bounding box center [670, 268] width 29 height 17
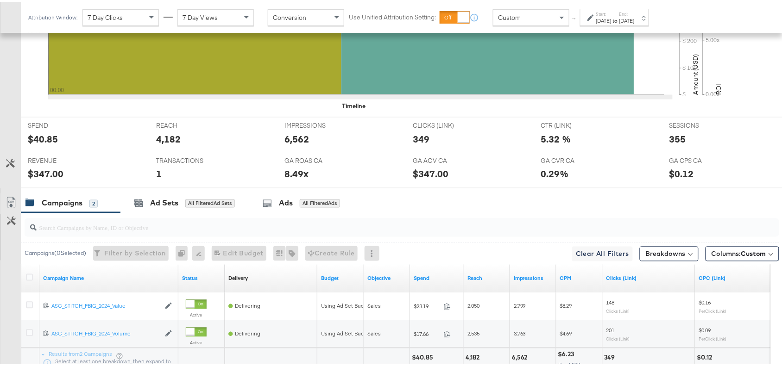
scroll to position [435, 0]
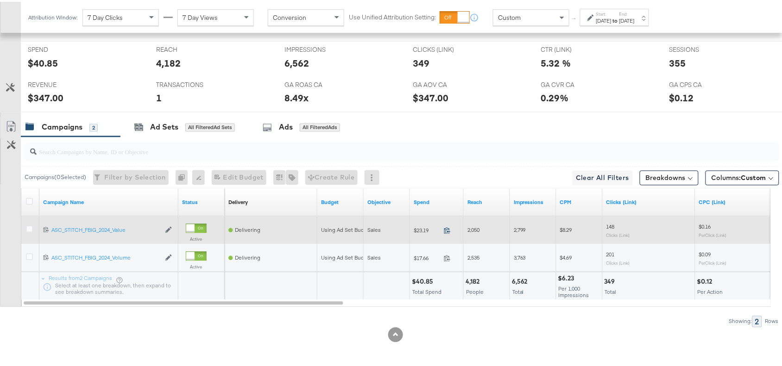
click at [450, 228] on icon at bounding box center [447, 229] width 7 height 7
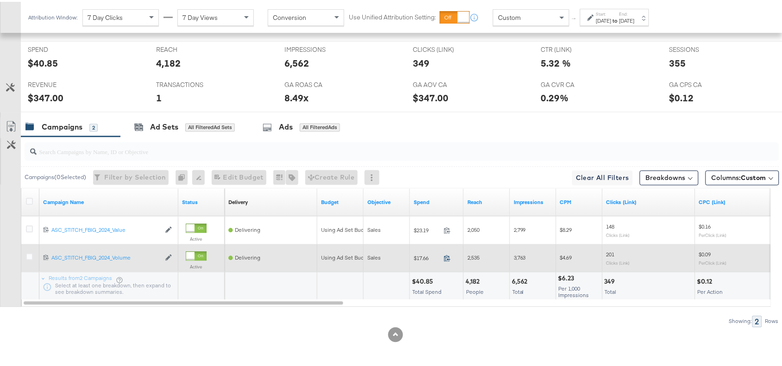
click at [445, 258] on icon at bounding box center [447, 256] width 7 height 7
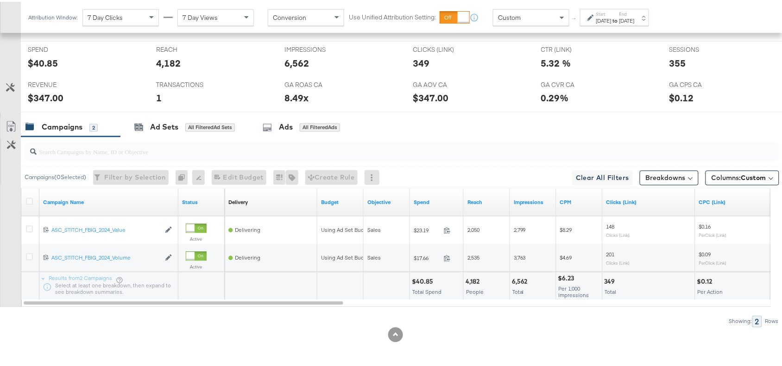
scroll to position [0, 0]
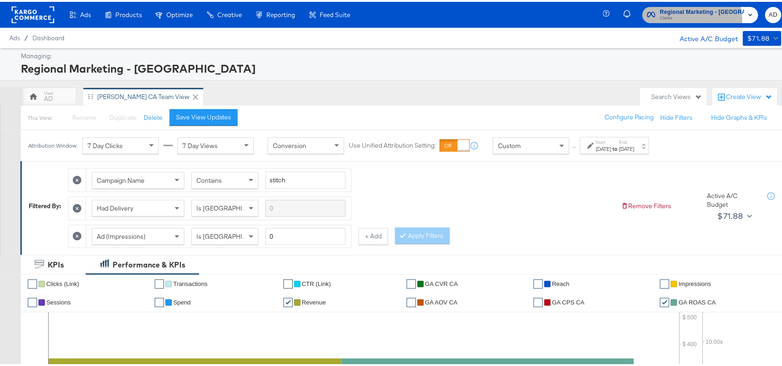
click at [679, 19] on span "Clarks" at bounding box center [702, 16] width 84 height 7
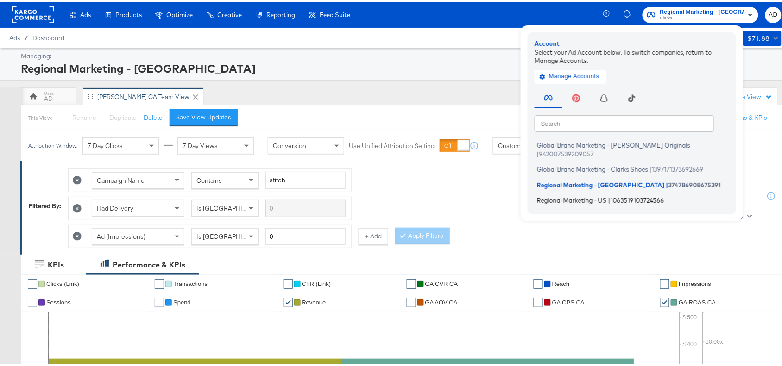
click at [575, 195] on span "Regional Marketing - US" at bounding box center [572, 198] width 70 height 7
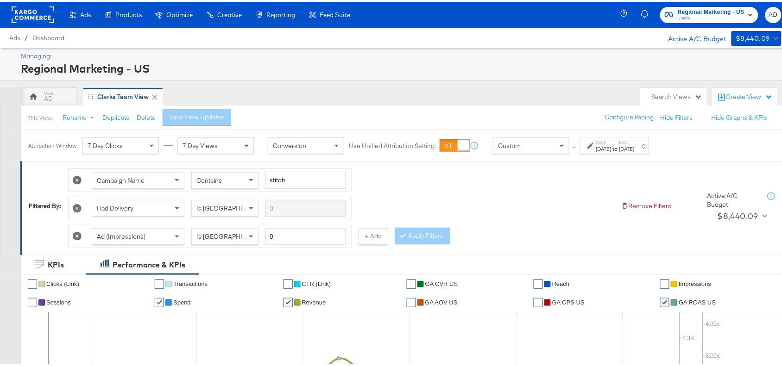
click at [635, 144] on div "[DATE]" at bounding box center [626, 147] width 15 height 7
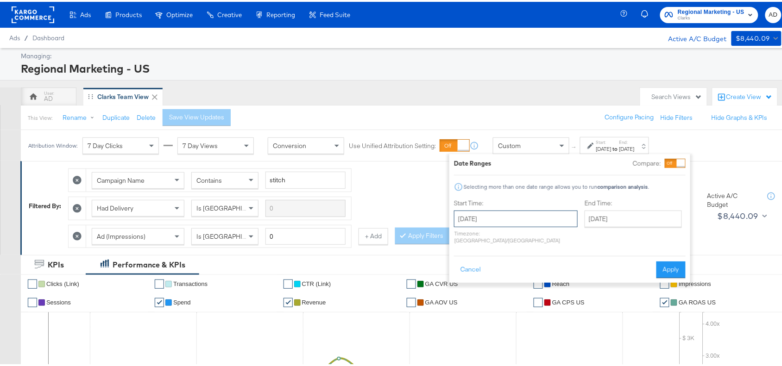
click at [501, 220] on input "August 24th 2025" at bounding box center [516, 217] width 124 height 17
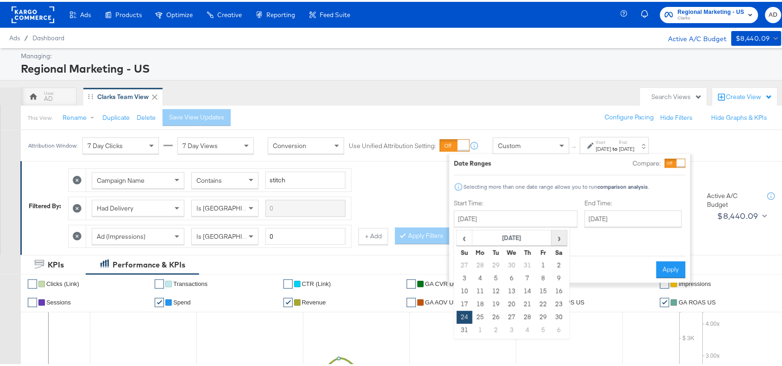
click at [561, 236] on span "›" at bounding box center [559, 236] width 14 height 14
click at [528, 279] on td "11" at bounding box center [528, 277] width 16 height 13
type input "[DATE]"
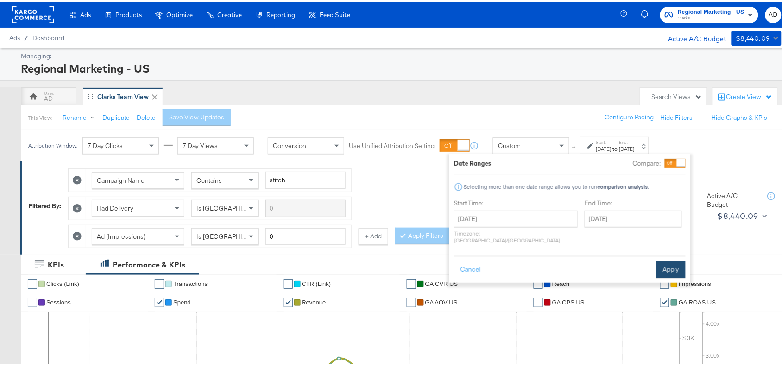
click at [670, 260] on button "Apply" at bounding box center [670, 268] width 29 height 17
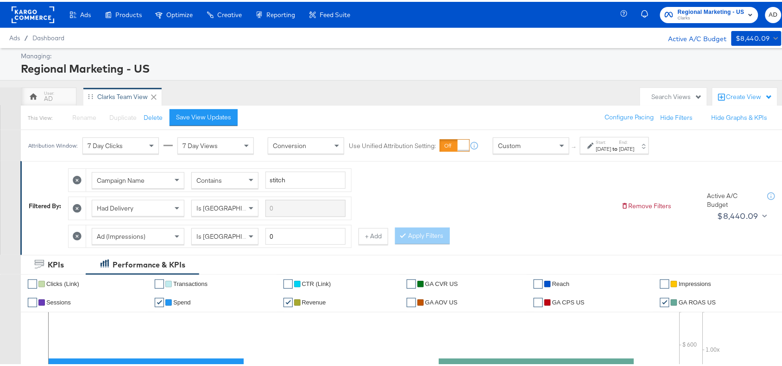
scroll to position [491, 0]
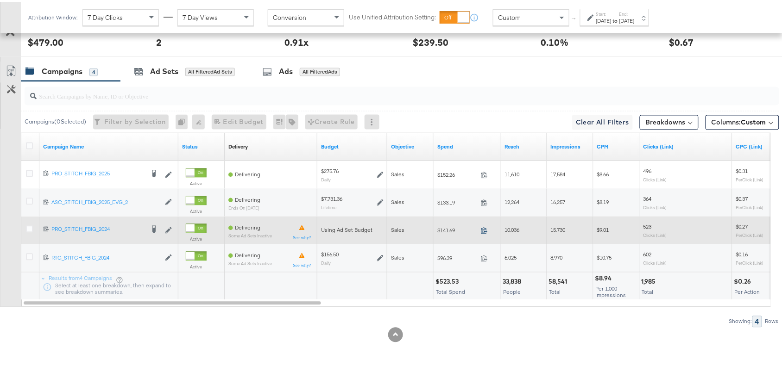
click at [484, 229] on icon at bounding box center [484, 229] width 7 height 7
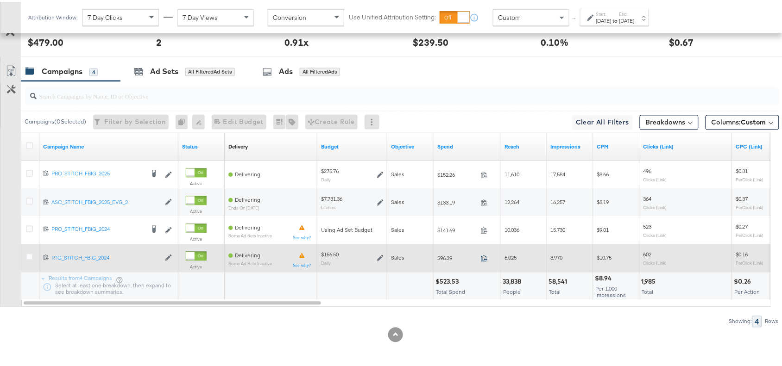
click at [482, 258] on icon at bounding box center [484, 256] width 7 height 7
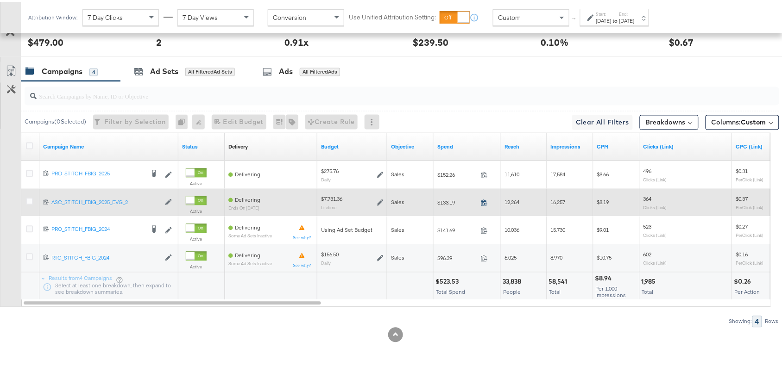
click at [483, 201] on icon at bounding box center [484, 201] width 7 height 7
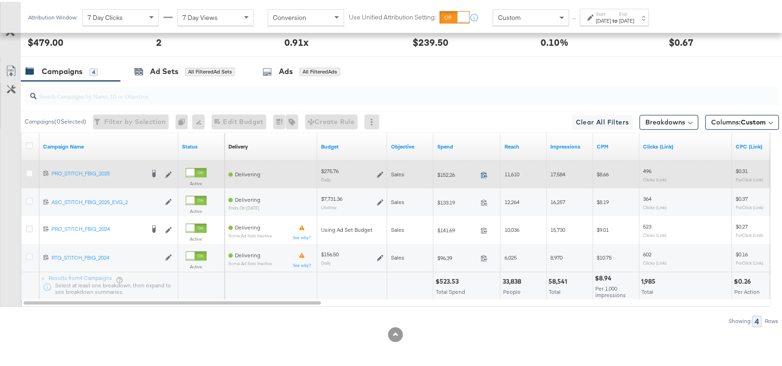
click at [485, 173] on icon at bounding box center [484, 173] width 7 height 7
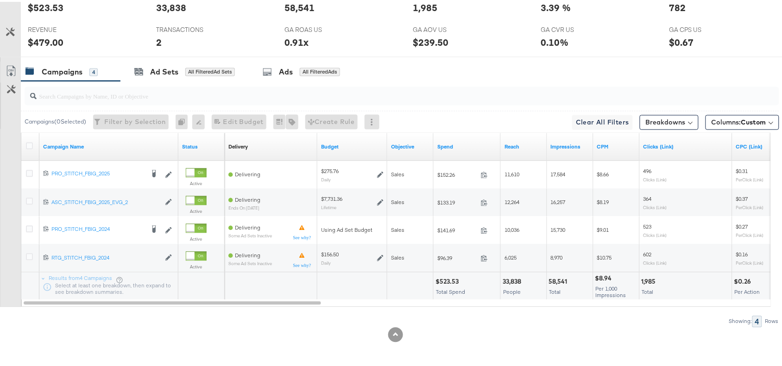
scroll to position [0, 0]
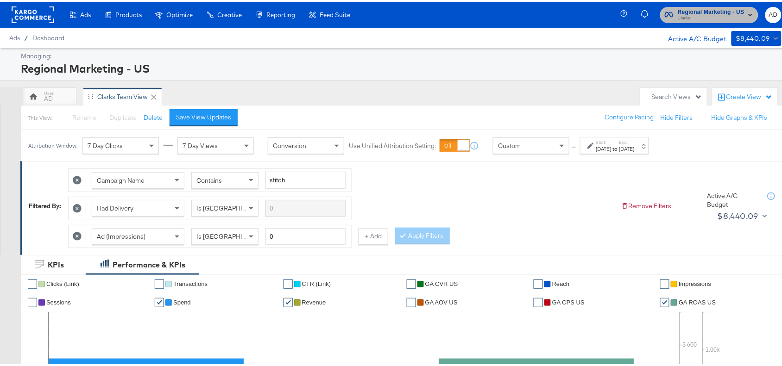
click at [693, 15] on span "Clarks" at bounding box center [711, 16] width 67 height 7
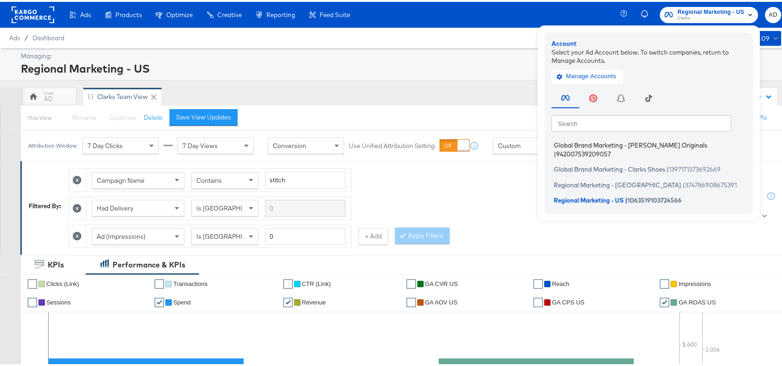
click at [628, 144] on span "Global Brand Marketing - Clarks Originals" at bounding box center [630, 143] width 153 height 7
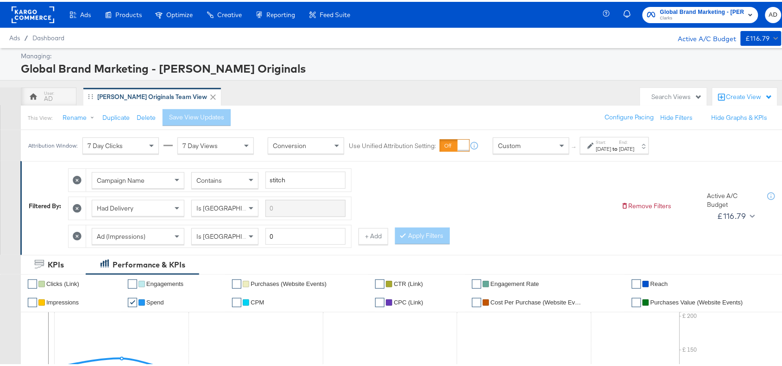
click at [635, 147] on div "[DATE]" at bounding box center [626, 147] width 15 height 7
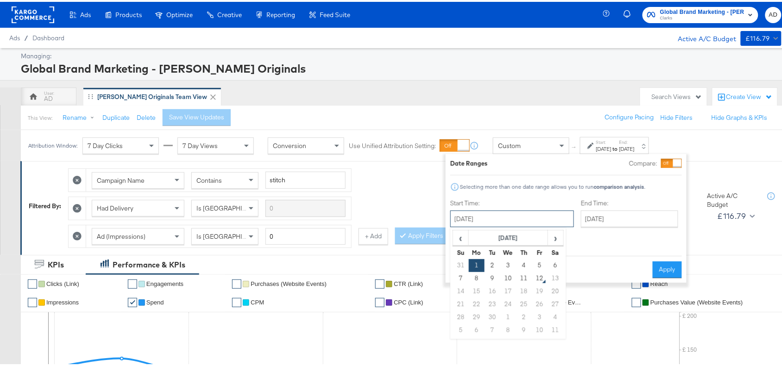
click at [507, 216] on input "[DATE]" at bounding box center [512, 217] width 124 height 17
click at [509, 264] on td "3" at bounding box center [508, 264] width 16 height 13
type input "[DATE]"
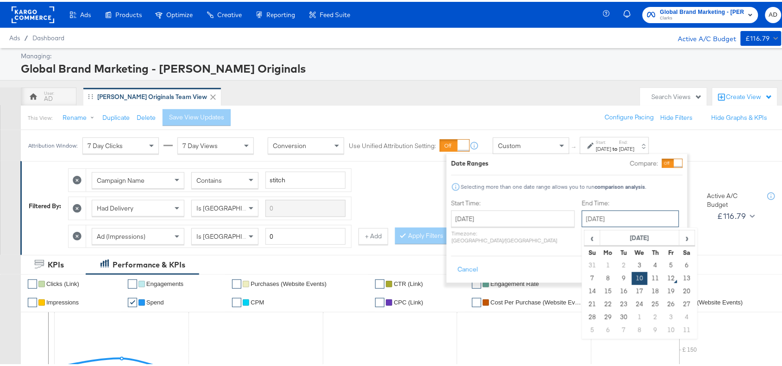
click at [598, 218] on input "[DATE]" at bounding box center [630, 217] width 97 height 17
click at [632, 266] on td "3" at bounding box center [640, 264] width 16 height 13
type input "[DATE]"
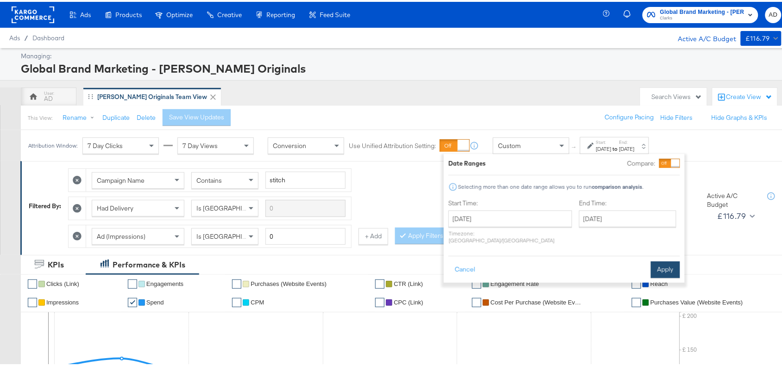
click at [656, 261] on button "Apply" at bounding box center [665, 268] width 29 height 17
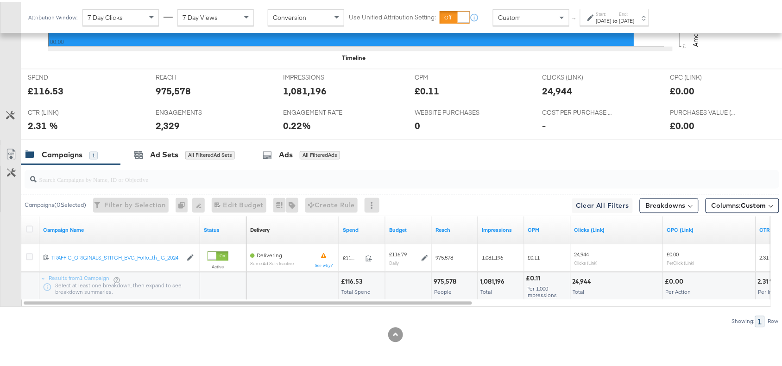
scroll to position [408, 0]
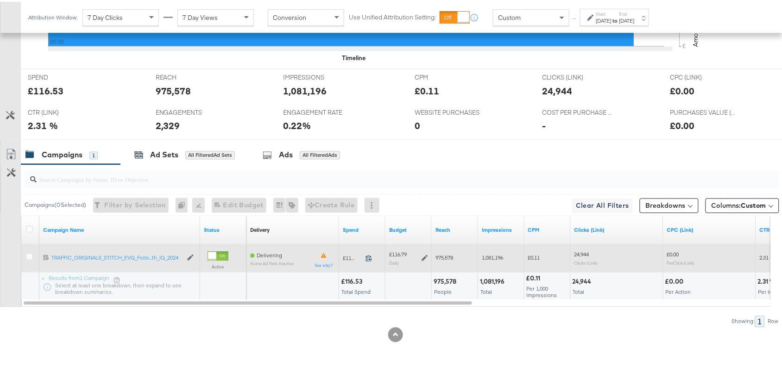
click at [367, 253] on icon at bounding box center [368, 256] width 7 height 7
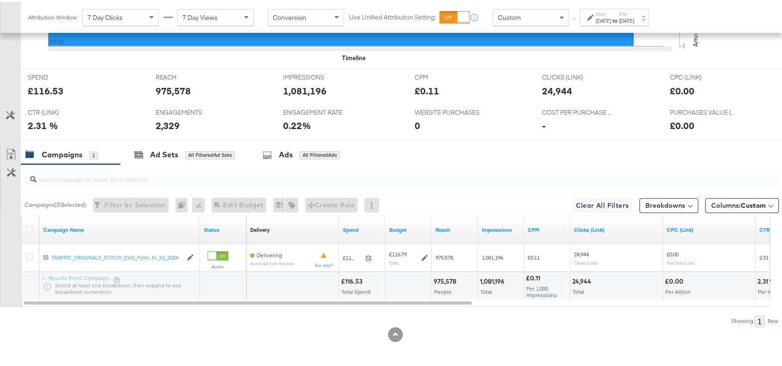
click at [619, 17] on strong "to" at bounding box center [615, 18] width 8 height 7
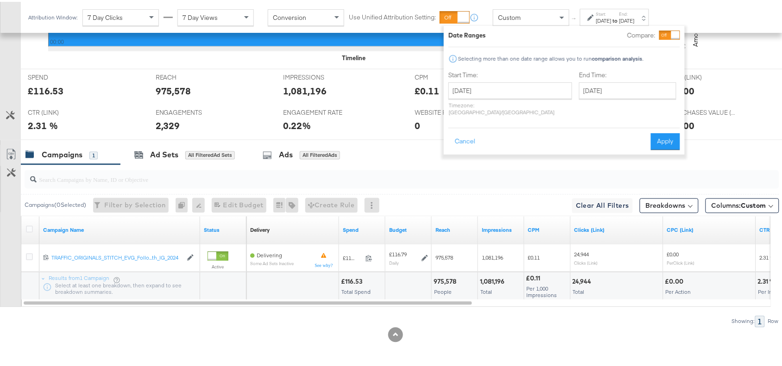
click at [501, 80] on div "Start Time: [DATE] ‹ [DATE] › Su Mo Tu We Th Fr Sa 31 1 2 3 4 5 6 7 8 9 10 11 1…" at bounding box center [510, 93] width 124 height 49
click at [518, 95] on input "[DATE]" at bounding box center [510, 89] width 124 height 17
click at [524, 140] on td "4" at bounding box center [522, 135] width 16 height 13
type input "[DATE]"
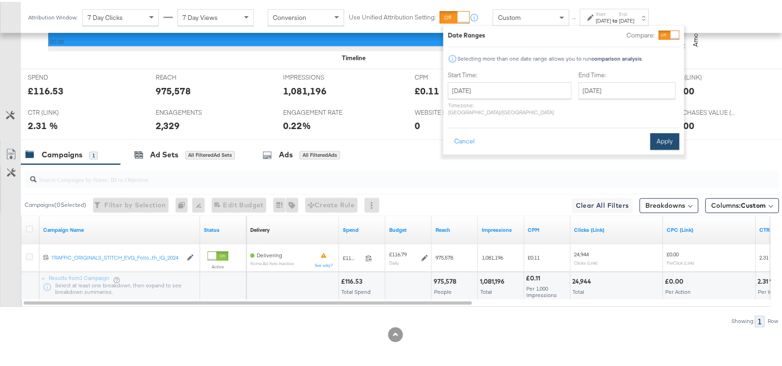
click at [662, 133] on button "Apply" at bounding box center [664, 140] width 29 height 17
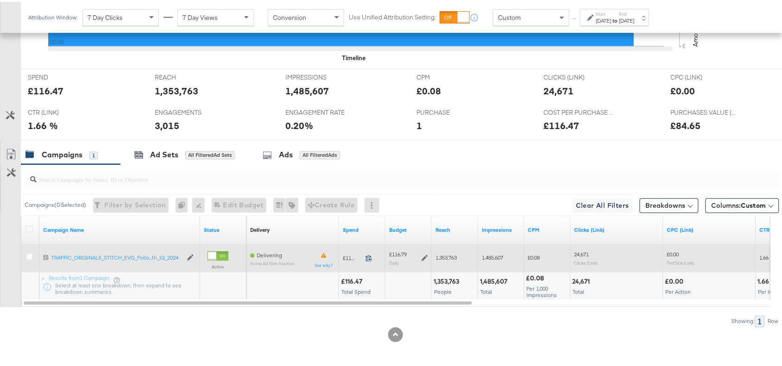
click at [367, 257] on icon at bounding box center [368, 256] width 7 height 7
click at [373, 259] on span at bounding box center [372, 258] width 20 height 7
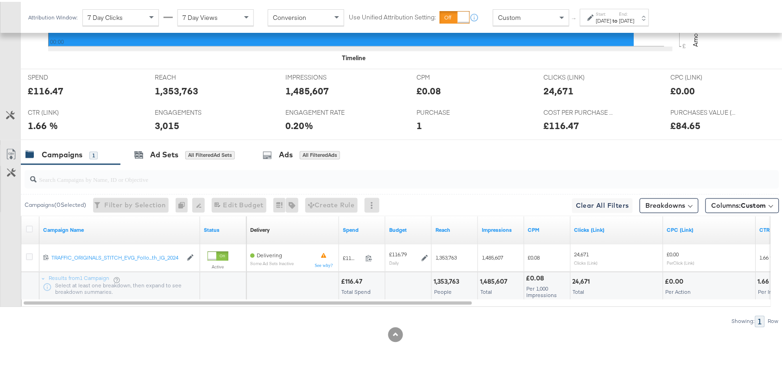
click at [619, 16] on strong "to" at bounding box center [615, 18] width 8 height 7
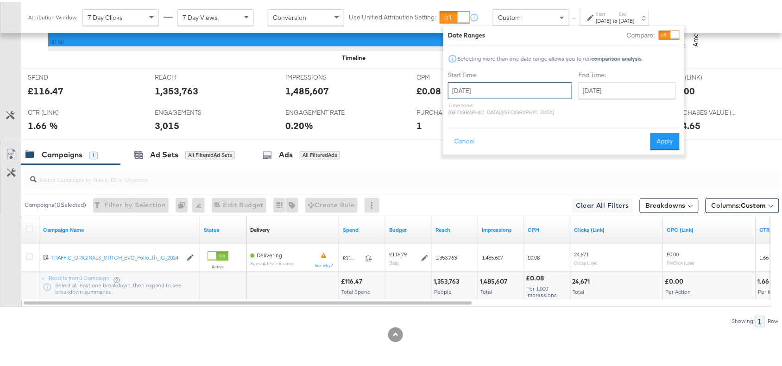
click at [509, 88] on input "[DATE]" at bounding box center [510, 89] width 124 height 17
click at [537, 135] on td "5" at bounding box center [537, 135] width 16 height 13
type input "[DATE]"
click at [664, 132] on button "Apply" at bounding box center [664, 140] width 29 height 17
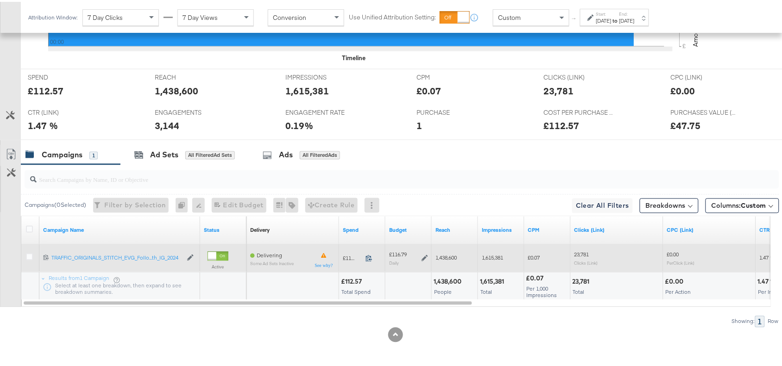
click at [367, 256] on icon at bounding box center [368, 256] width 7 height 7
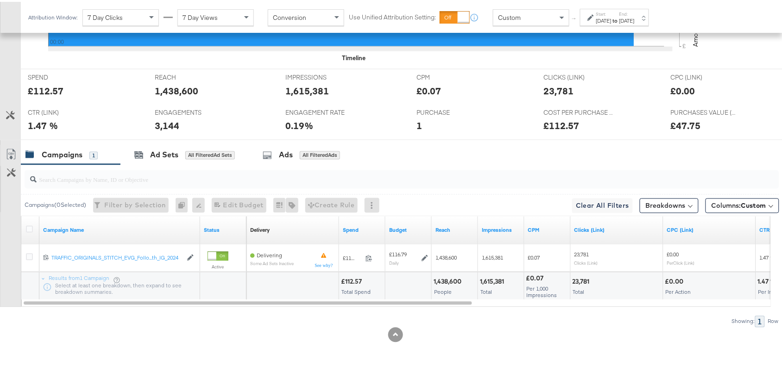
click at [619, 19] on strong "to" at bounding box center [615, 18] width 8 height 7
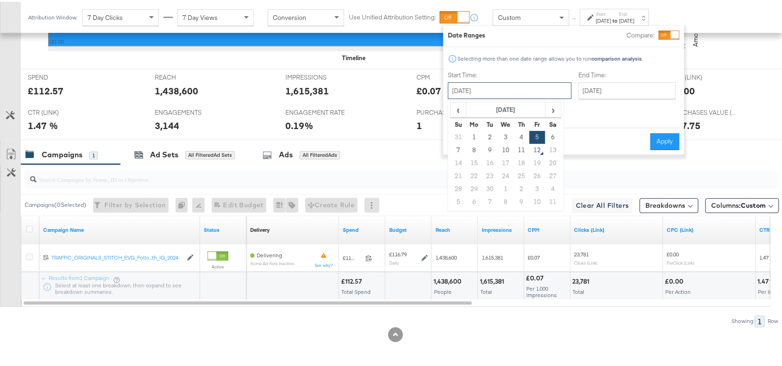
click at [504, 86] on input "[DATE]" at bounding box center [510, 89] width 124 height 17
click at [475, 149] on td "8" at bounding box center [474, 148] width 16 height 13
type input "[DATE]"
click at [659, 132] on button "Apply" at bounding box center [664, 140] width 29 height 17
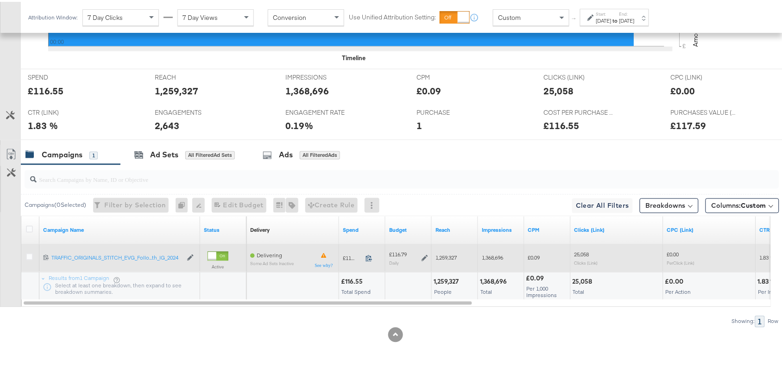
click at [369, 259] on icon at bounding box center [368, 256] width 7 height 7
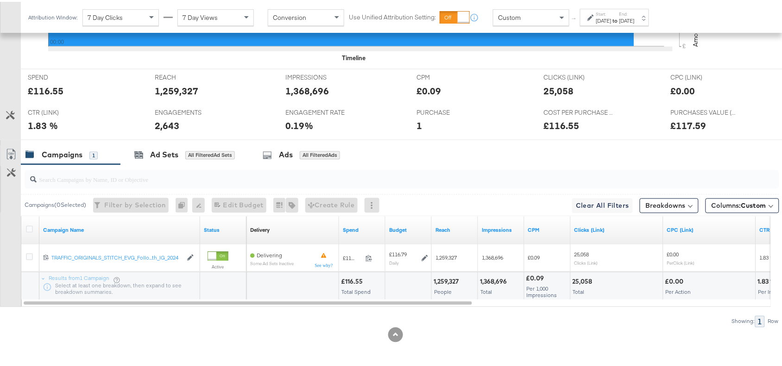
click at [619, 15] on strong "to" at bounding box center [615, 18] width 8 height 7
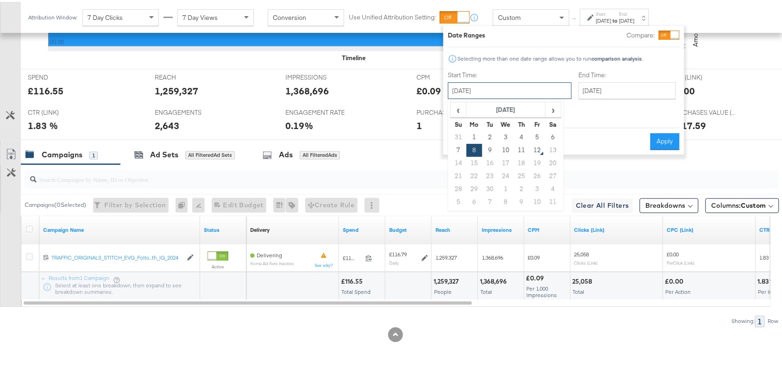
click at [503, 81] on input "[DATE]" at bounding box center [510, 89] width 124 height 17
click at [490, 149] on td "9" at bounding box center [490, 148] width 16 height 13
type input "[DATE]"
click at [665, 132] on button "Apply" at bounding box center [664, 140] width 29 height 17
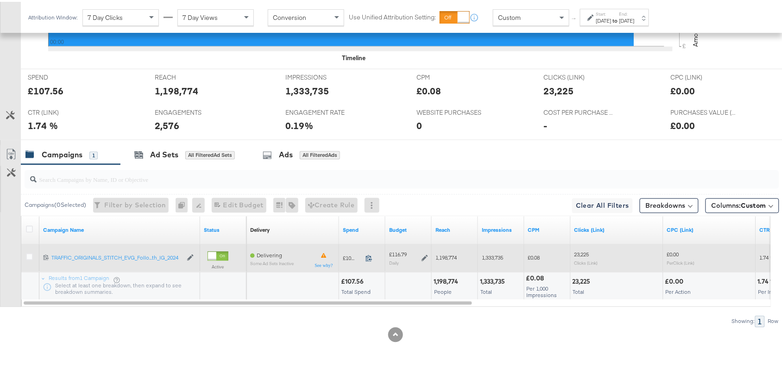
click at [368, 253] on icon at bounding box center [368, 256] width 7 height 7
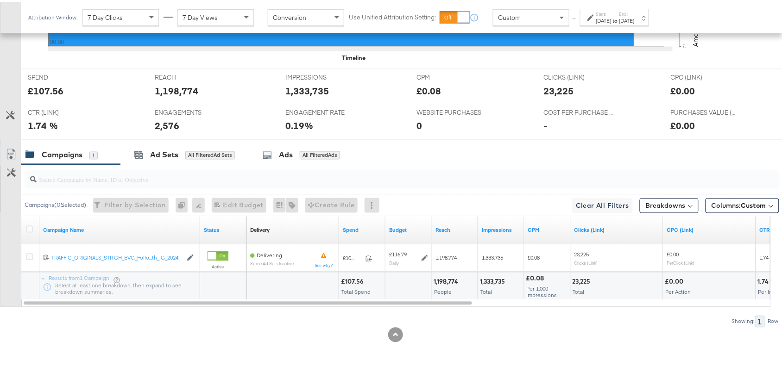
click at [635, 14] on label "End:" at bounding box center [626, 12] width 15 height 6
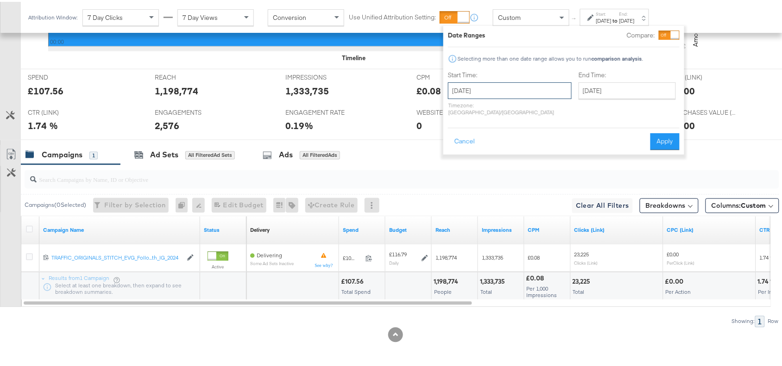
click at [507, 96] on input "[DATE]" at bounding box center [510, 89] width 124 height 17
click at [504, 147] on td "10" at bounding box center [506, 148] width 16 height 13
type input "[DATE]"
click at [672, 134] on button "Apply" at bounding box center [670, 140] width 29 height 17
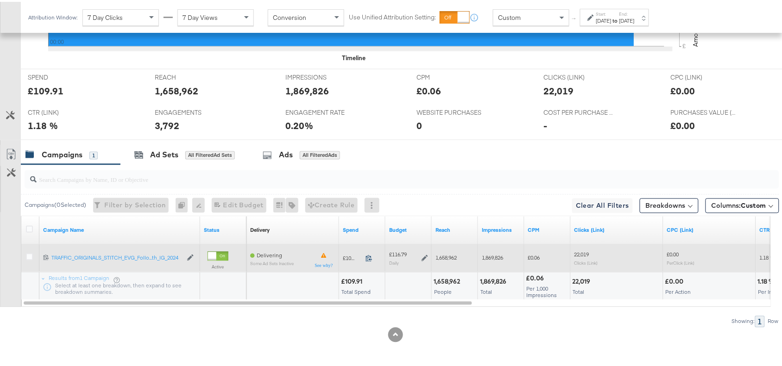
click at [367, 259] on icon at bounding box center [368, 256] width 7 height 7
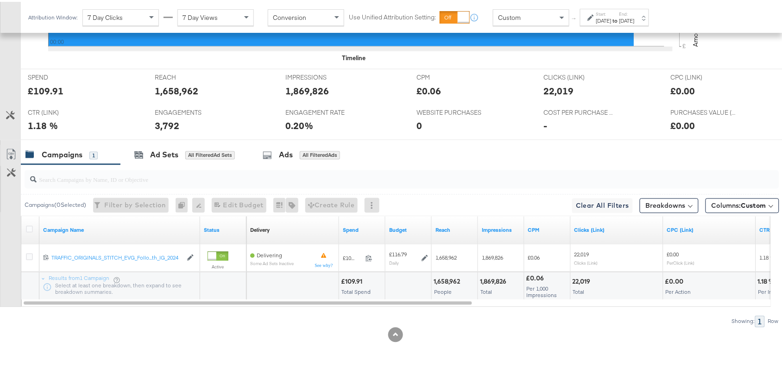
click at [635, 14] on div "Start: [DATE] to End: [DATE]" at bounding box center [615, 15] width 38 height 13
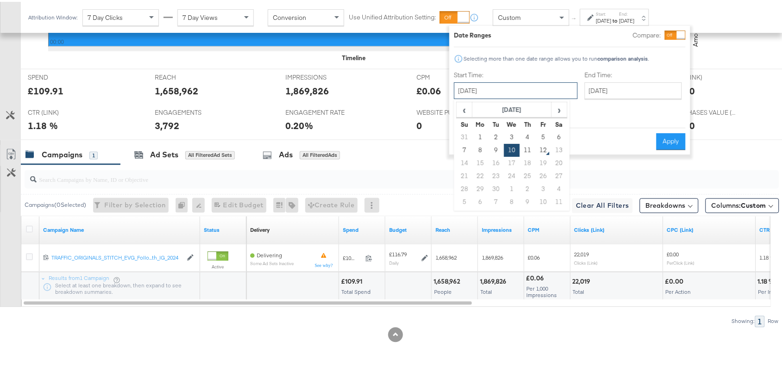
click at [513, 86] on input "[DATE]" at bounding box center [516, 89] width 124 height 17
click at [529, 148] on td "11" at bounding box center [528, 148] width 16 height 13
type input "[DATE]"
click at [673, 132] on button "Apply" at bounding box center [670, 140] width 29 height 17
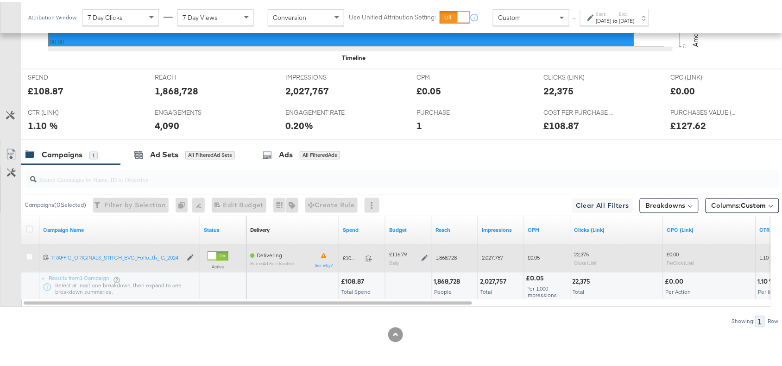
click at [365, 255] on span at bounding box center [372, 258] width 20 height 7
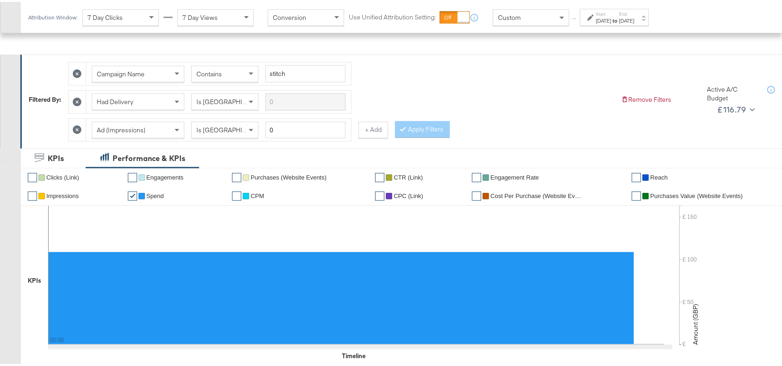
scroll to position [0, 0]
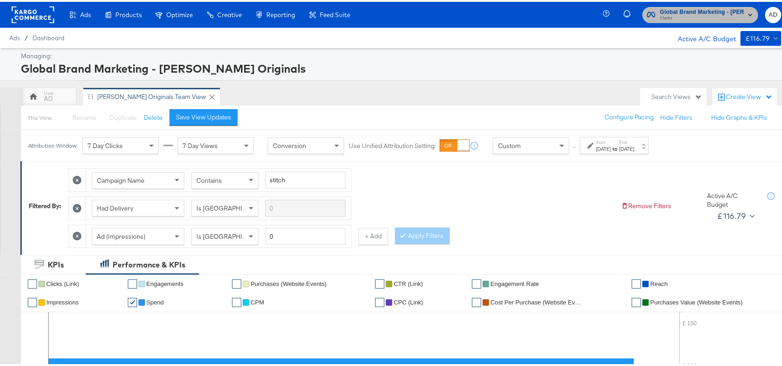
click at [674, 19] on span "Clarks" at bounding box center [702, 16] width 84 height 7
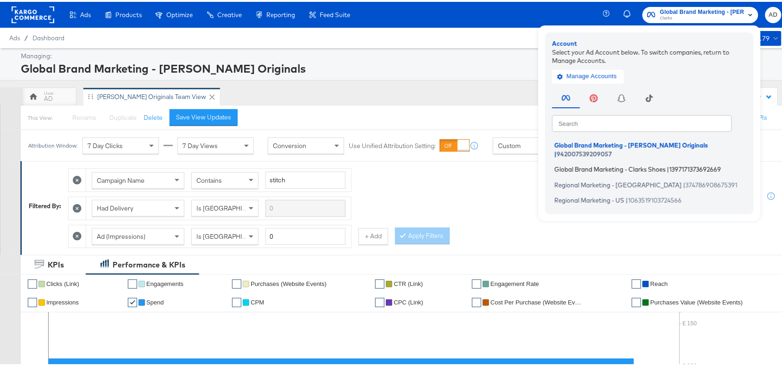
click at [581, 164] on span "Global Brand Marketing - Clarks Shoes" at bounding box center [609, 167] width 111 height 7
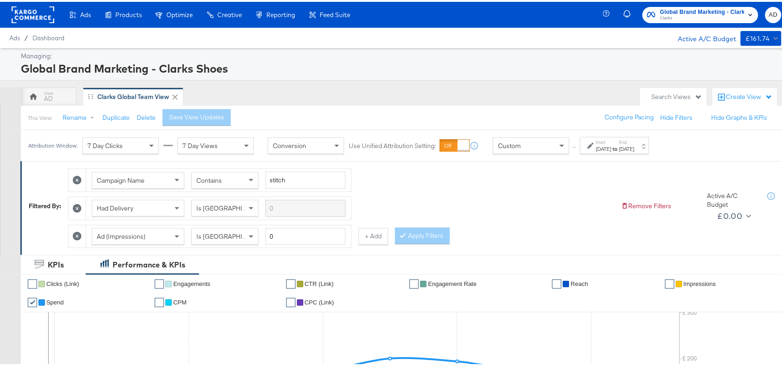
click at [635, 143] on div "Start: [DATE] to End: [DATE]" at bounding box center [615, 144] width 38 height 13
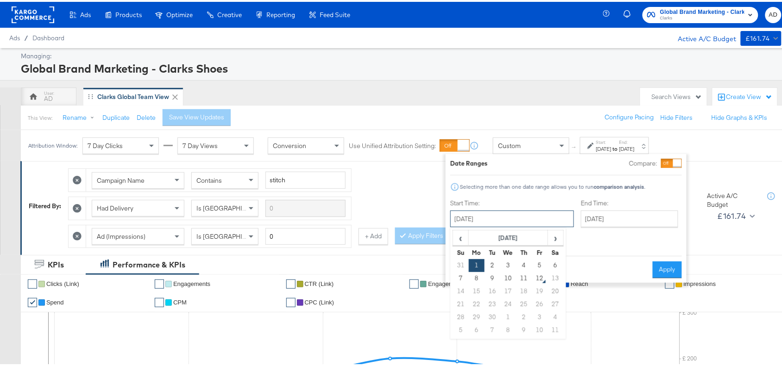
click at [503, 212] on input "[DATE]" at bounding box center [512, 217] width 124 height 17
click at [503, 262] on td "3" at bounding box center [508, 264] width 16 height 13
type input "[DATE]"
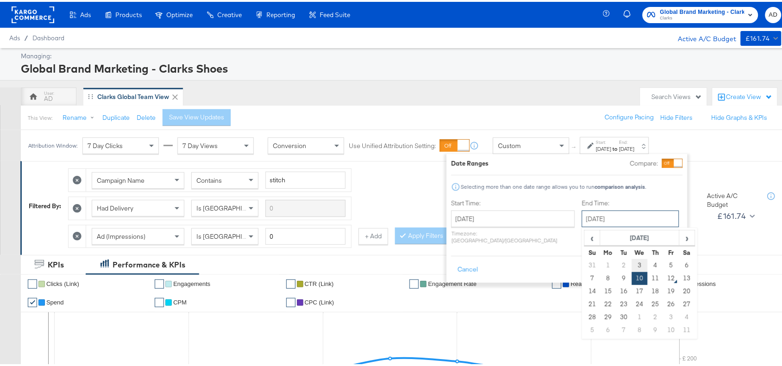
drag, startPoint x: 618, startPoint y: 220, endPoint x: 612, endPoint y: 265, distance: 44.9
click at [612, 226] on div "[DATE] ‹ [DATE] › Su Mo Tu We Th Fr Sa 31 1 2 3 4 5 6 7 8 9 10 11 12 13 14 15 1…" at bounding box center [630, 217] width 97 height 17
click at [632, 265] on td "3" at bounding box center [640, 264] width 16 height 13
type input "[DATE]"
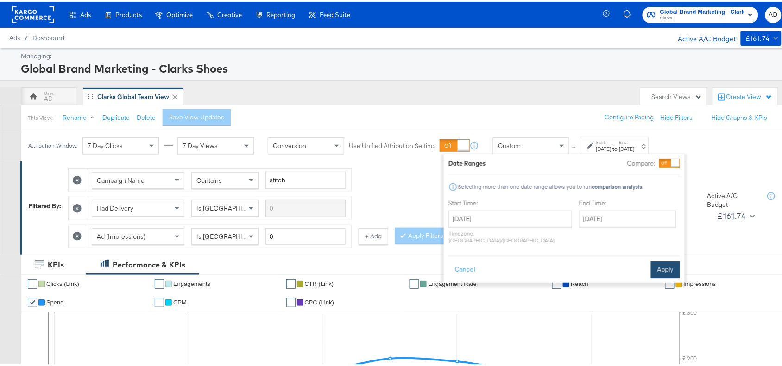
click at [656, 263] on button "Apply" at bounding box center [665, 268] width 29 height 17
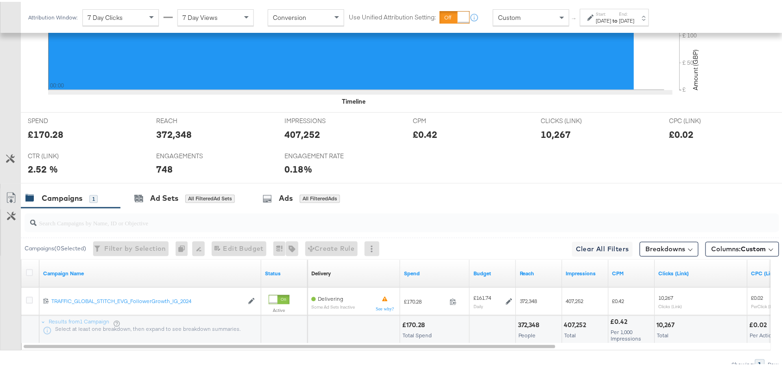
scroll to position [408, 0]
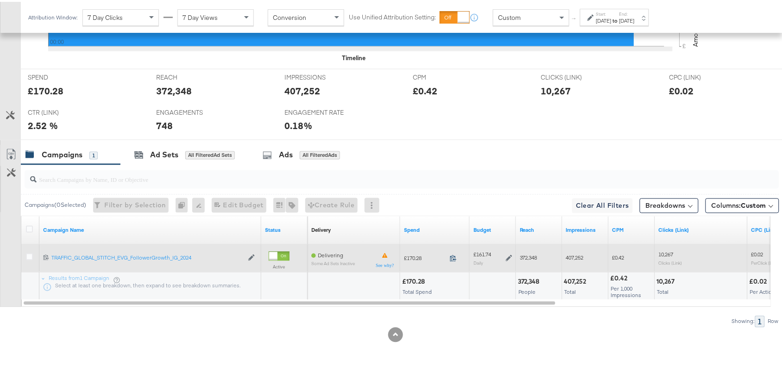
click at [455, 255] on icon at bounding box center [453, 256] width 7 height 7
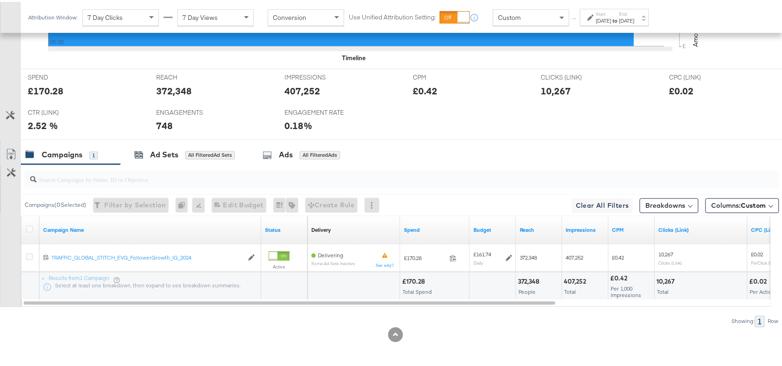
click at [611, 14] on label "Start:" at bounding box center [603, 12] width 15 height 6
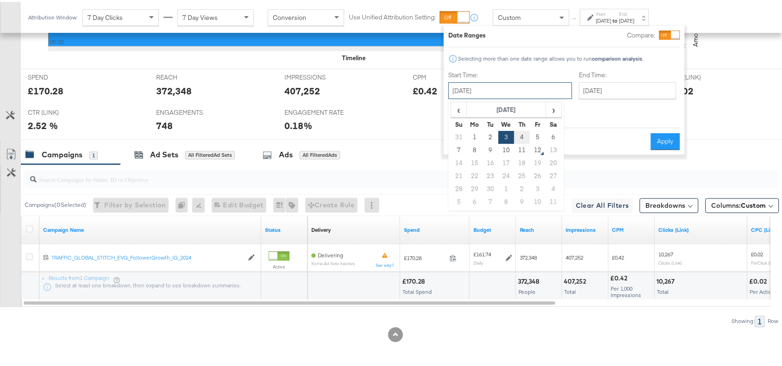
drag, startPoint x: 490, startPoint y: 85, endPoint x: 522, endPoint y: 137, distance: 61.3
click at [522, 97] on div "[DATE] ‹ [DATE] › Su Mo Tu We Th Fr Sa 31 1 2 3 4 5 6 7 8 9 10 11 12 13 14 15 1…" at bounding box center [510, 89] width 124 height 17
click at [522, 137] on td "4" at bounding box center [522, 135] width 16 height 13
type input "[DATE]"
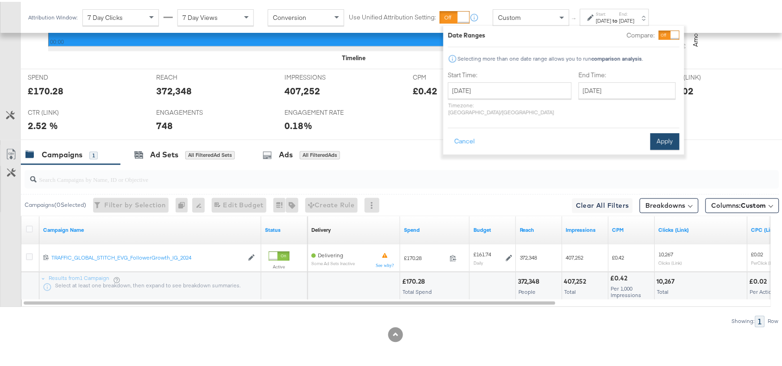
click at [655, 132] on button "Apply" at bounding box center [664, 140] width 29 height 17
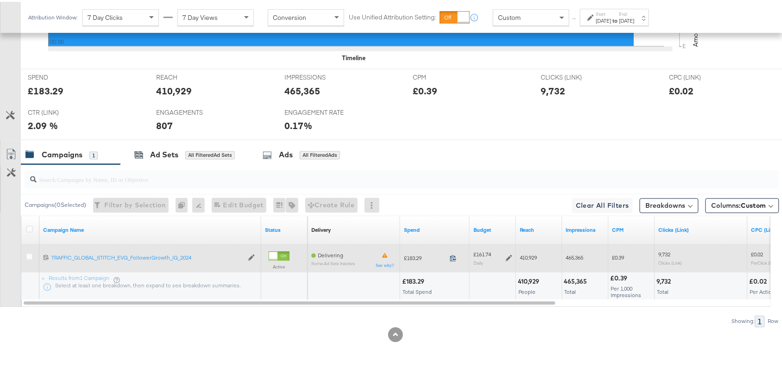
click at [455, 256] on icon at bounding box center [453, 256] width 7 height 7
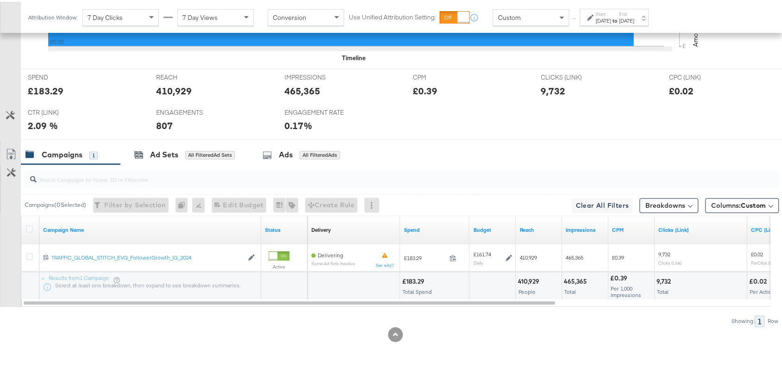
click at [611, 15] on div "[DATE]" at bounding box center [603, 18] width 15 height 7
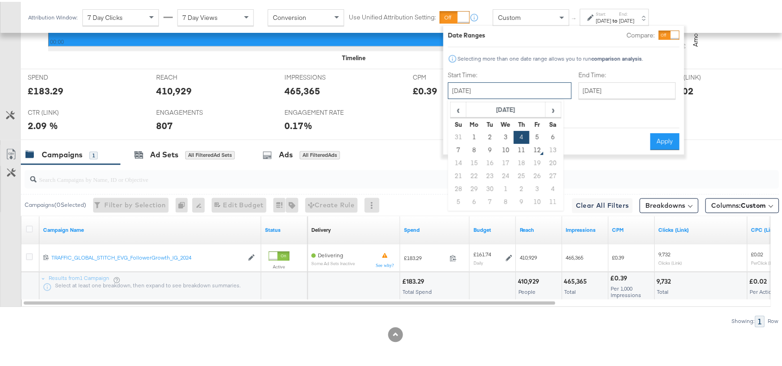
click at [499, 94] on input "[DATE]" at bounding box center [510, 89] width 124 height 17
click at [534, 133] on td "5" at bounding box center [537, 135] width 16 height 13
type input "[DATE]"
click at [661, 132] on button "Apply" at bounding box center [664, 140] width 29 height 17
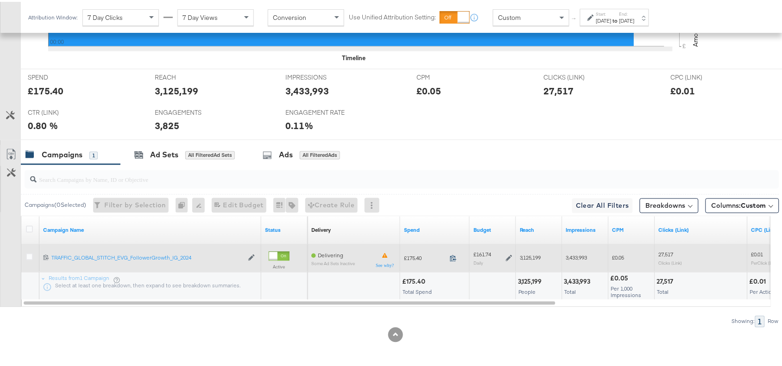
click at [453, 256] on icon at bounding box center [453, 256] width 7 height 7
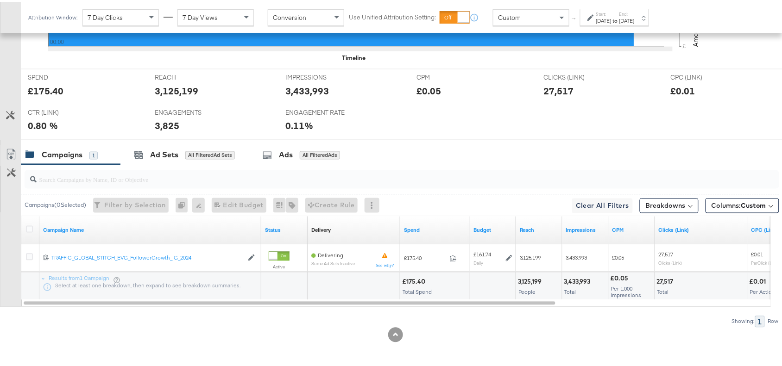
click at [635, 20] on div "[DATE]" at bounding box center [626, 18] width 15 height 7
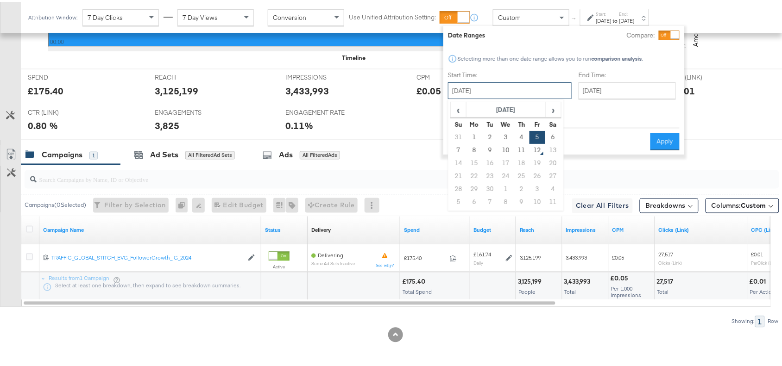
click at [492, 93] on input "[DATE]" at bounding box center [510, 89] width 124 height 17
click at [471, 145] on td "8" at bounding box center [474, 148] width 16 height 13
type input "[DATE]"
click at [659, 132] on button "Apply" at bounding box center [664, 140] width 29 height 17
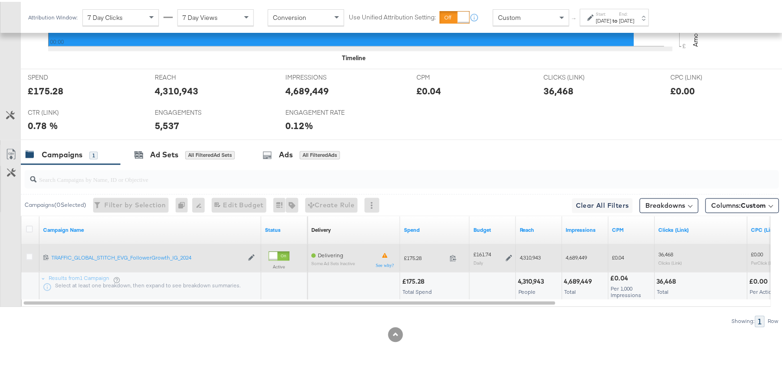
click at [457, 256] on span at bounding box center [456, 258] width 20 height 7
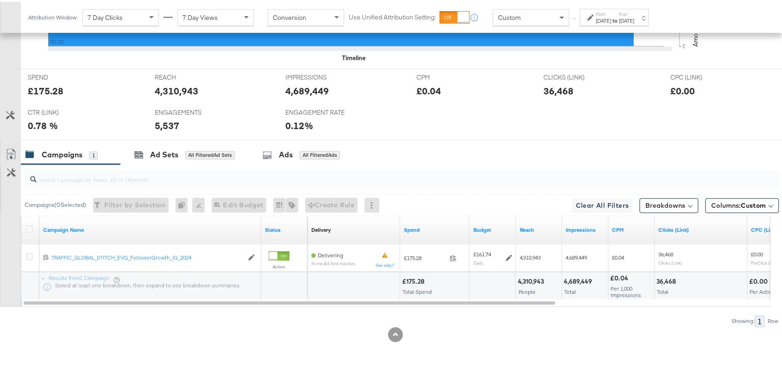
click at [611, 19] on div "[DATE]" at bounding box center [603, 18] width 15 height 7
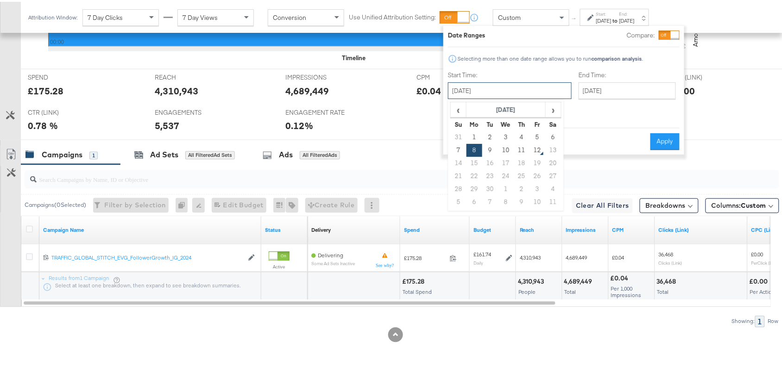
click at [496, 86] on input "[DATE]" at bounding box center [510, 89] width 124 height 17
click at [489, 153] on td "9" at bounding box center [490, 148] width 16 height 13
type input "[DATE]"
click at [651, 132] on button "Apply" at bounding box center [664, 140] width 29 height 17
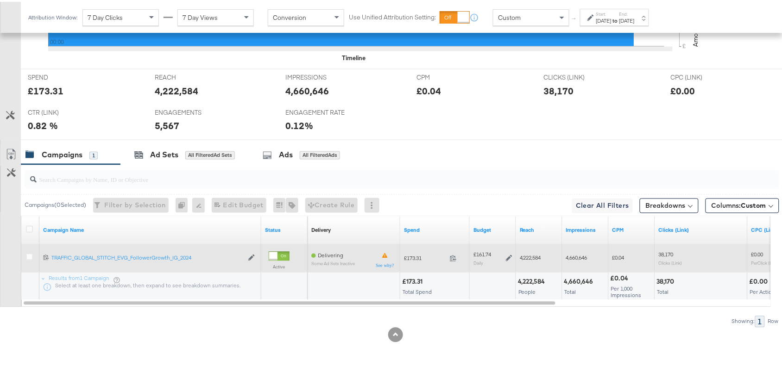
click at [453, 252] on div "£173.31 173.31" at bounding box center [434, 257] width 69 height 14
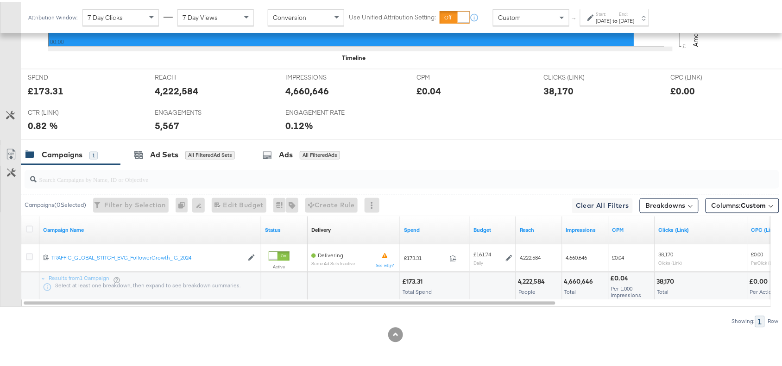
click at [619, 19] on strong "to" at bounding box center [615, 18] width 8 height 7
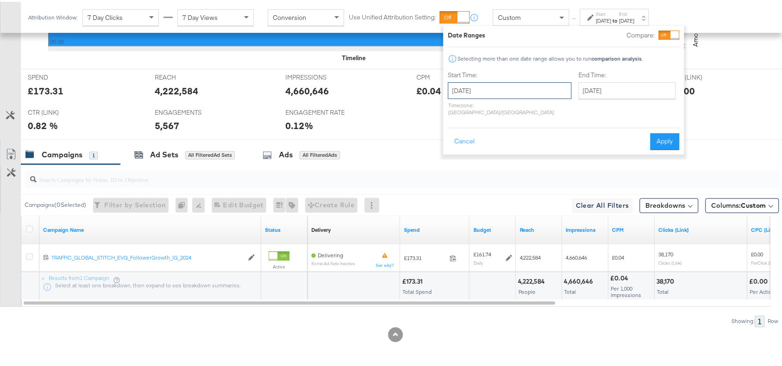
click at [503, 82] on input "[DATE]" at bounding box center [510, 89] width 124 height 17
click at [503, 146] on td "10" at bounding box center [506, 148] width 16 height 13
type input "[DATE]"
click at [659, 132] on button "Apply" at bounding box center [670, 140] width 29 height 17
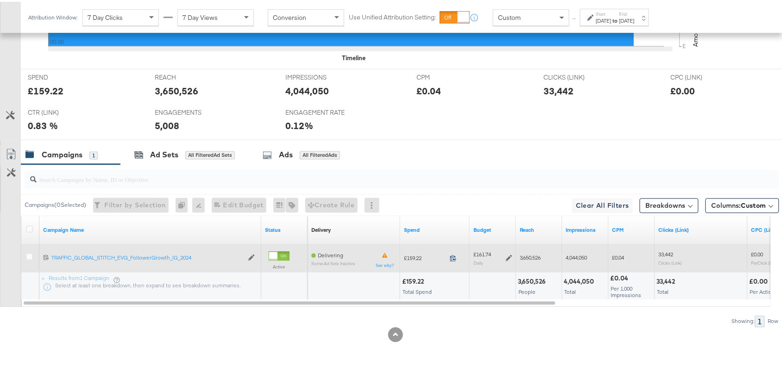
click at [452, 258] on icon at bounding box center [453, 256] width 7 height 7
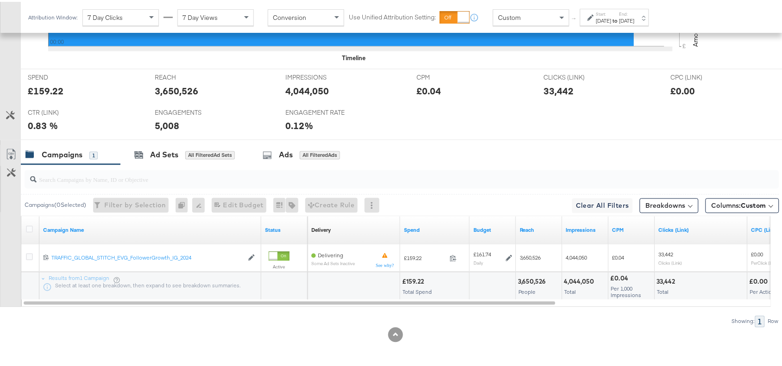
click at [611, 21] on div "[DATE]" at bounding box center [603, 18] width 15 height 7
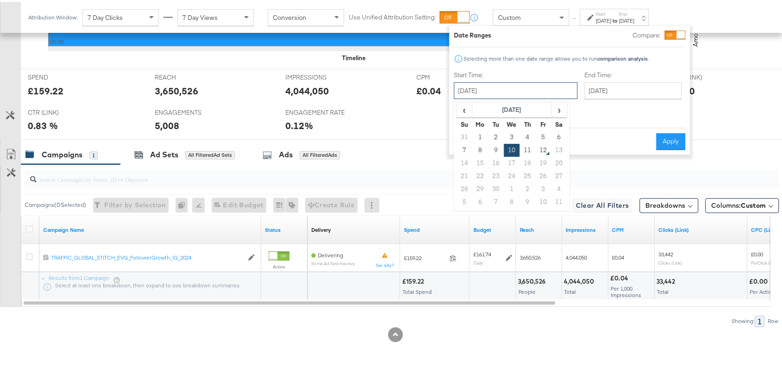
click at [509, 90] on input "[DATE]" at bounding box center [516, 89] width 124 height 17
click at [524, 146] on td "11" at bounding box center [528, 148] width 16 height 13
type input "[DATE]"
click at [662, 132] on button "Apply" at bounding box center [670, 140] width 29 height 17
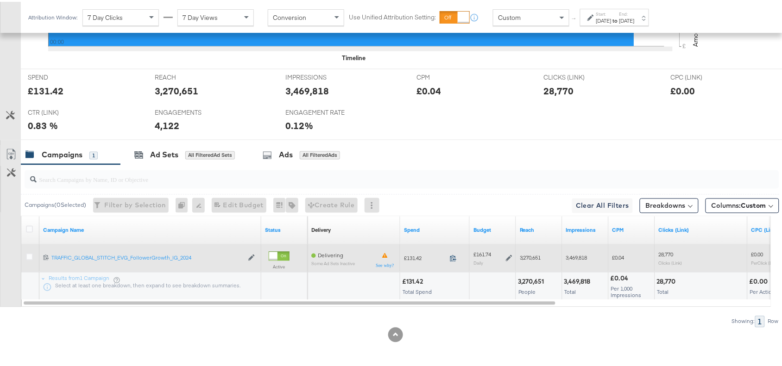
click at [452, 256] on icon at bounding box center [453, 256] width 7 height 7
